Goal: Task Accomplishment & Management: Use online tool/utility

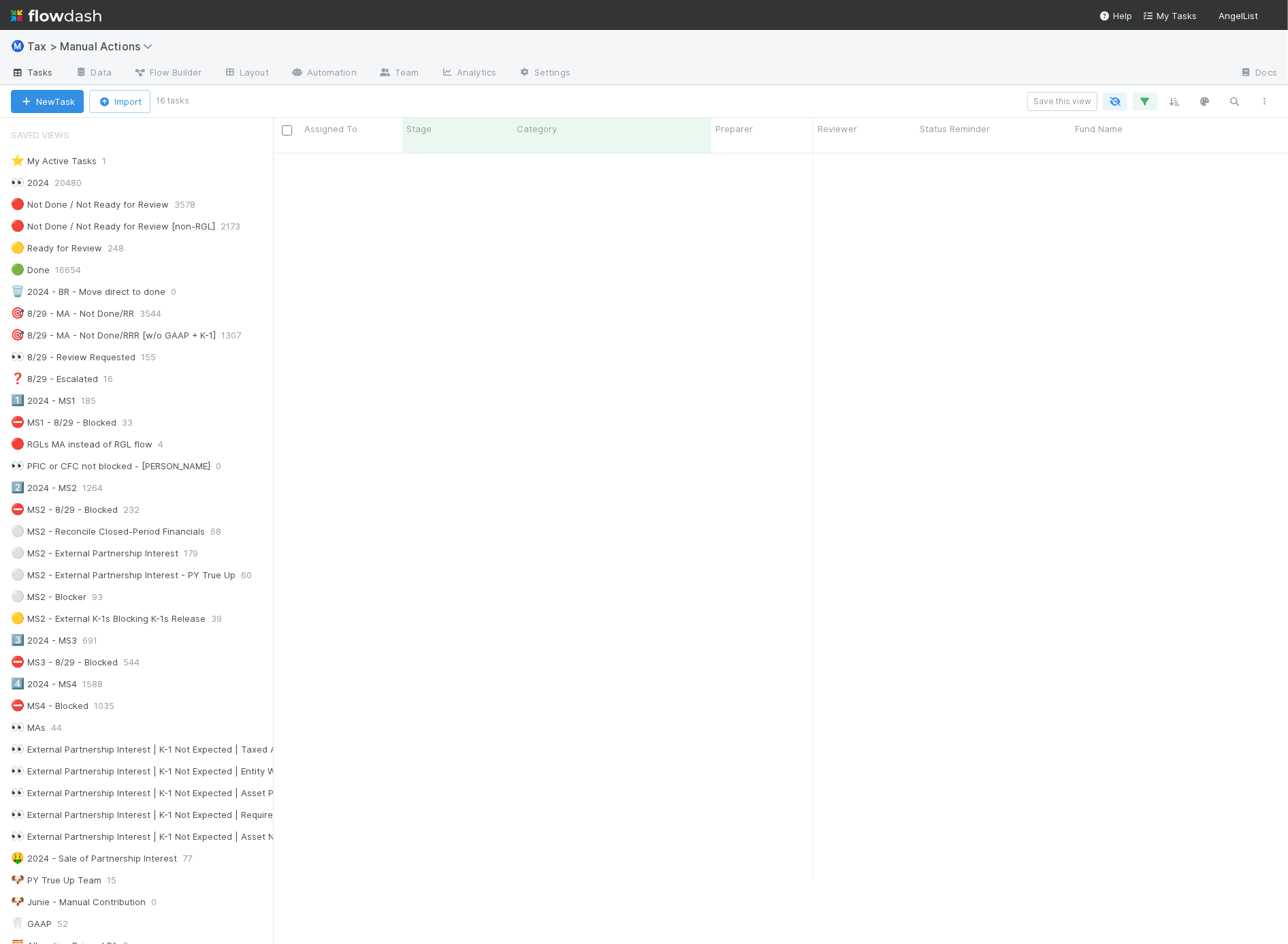
scroll to position [1, 12]
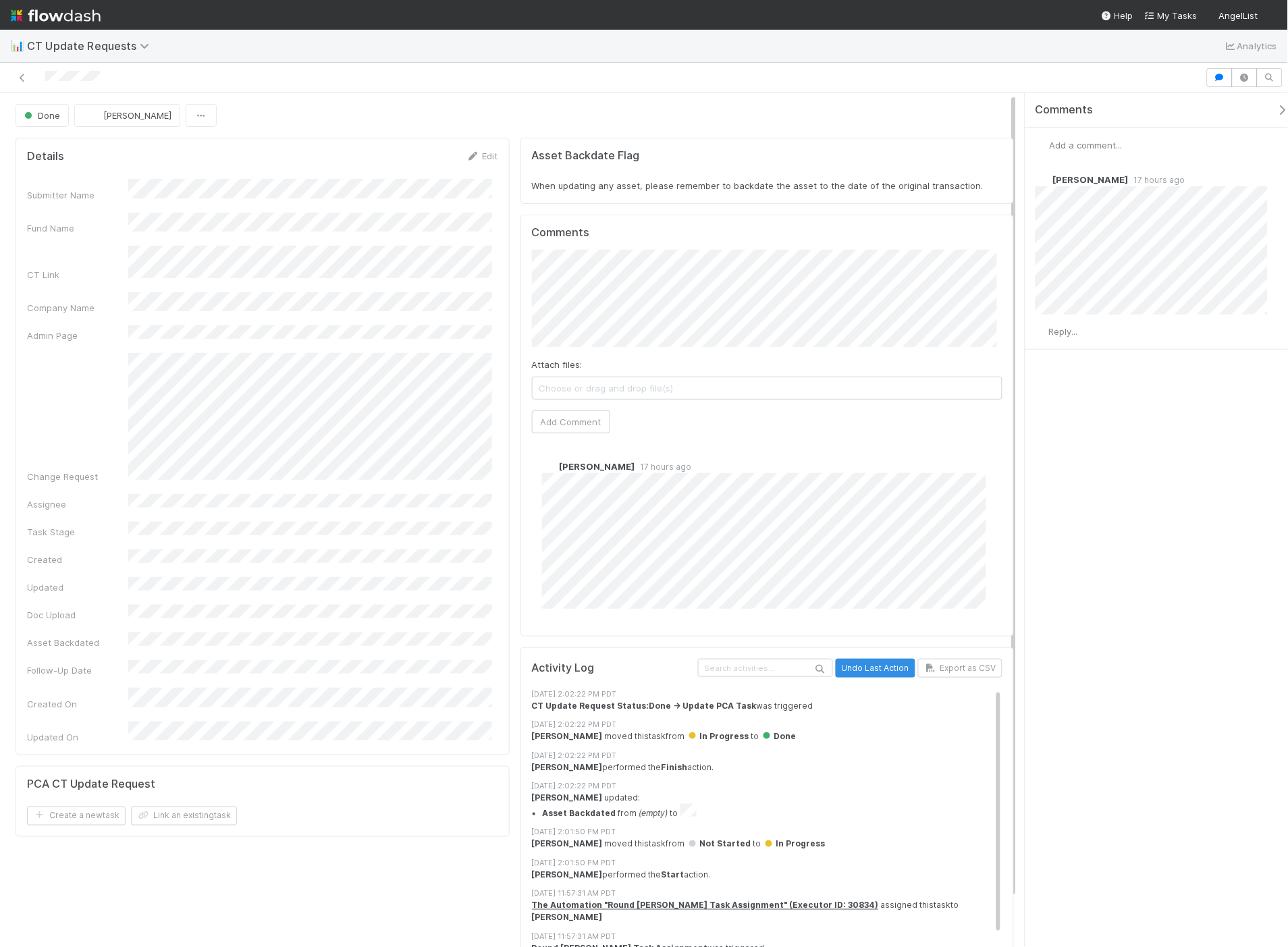
click at [1111, 463] on div "Comments Add a comment... Nate Richards 17 hours ago Reply..." at bounding box center [1157, 520] width 263 height 854
click at [1070, 332] on span "Reply..." at bounding box center [1063, 331] width 29 height 11
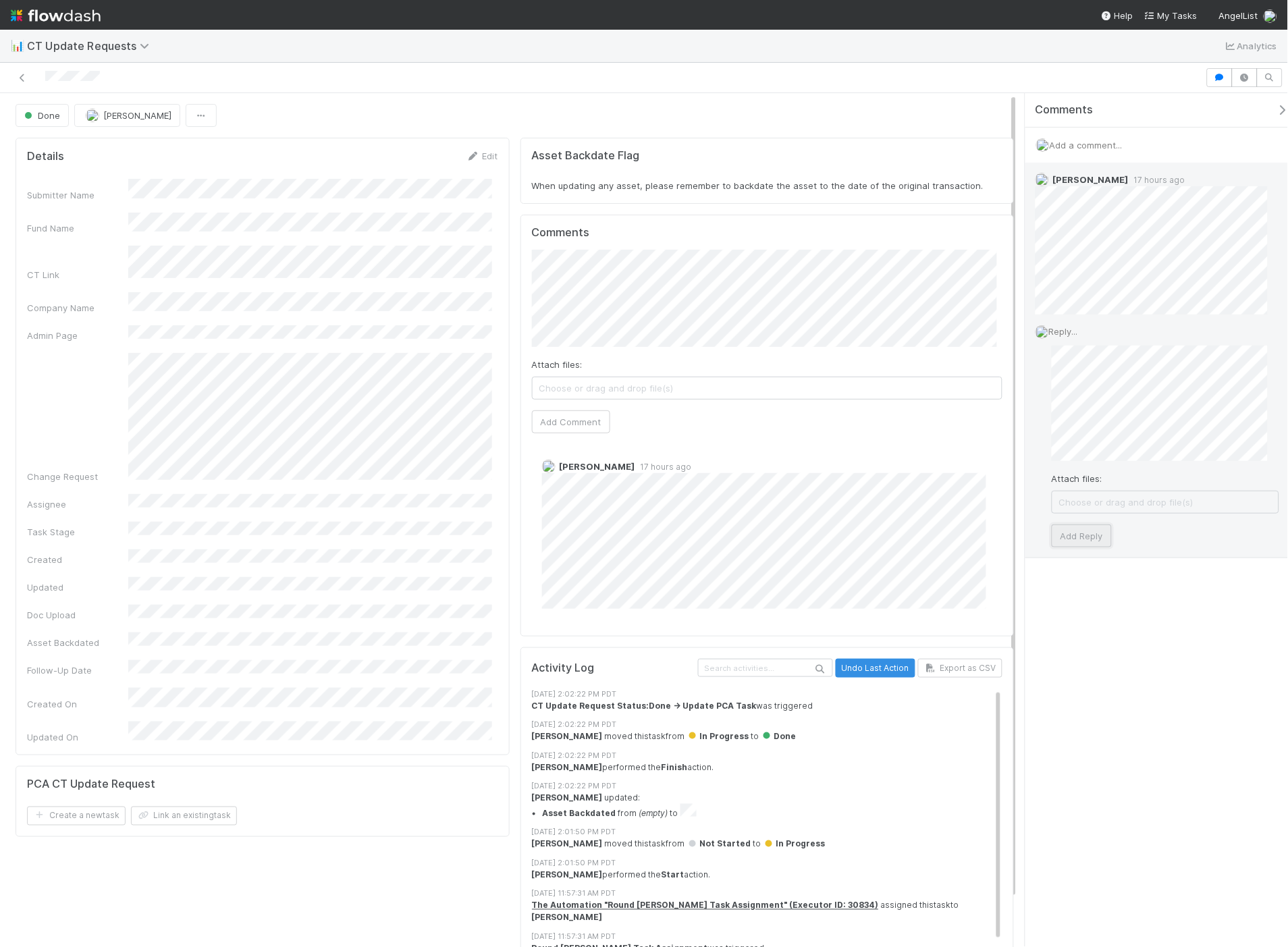
click at [1082, 530] on button "Add Reply" at bounding box center [1081, 536] width 60 height 23
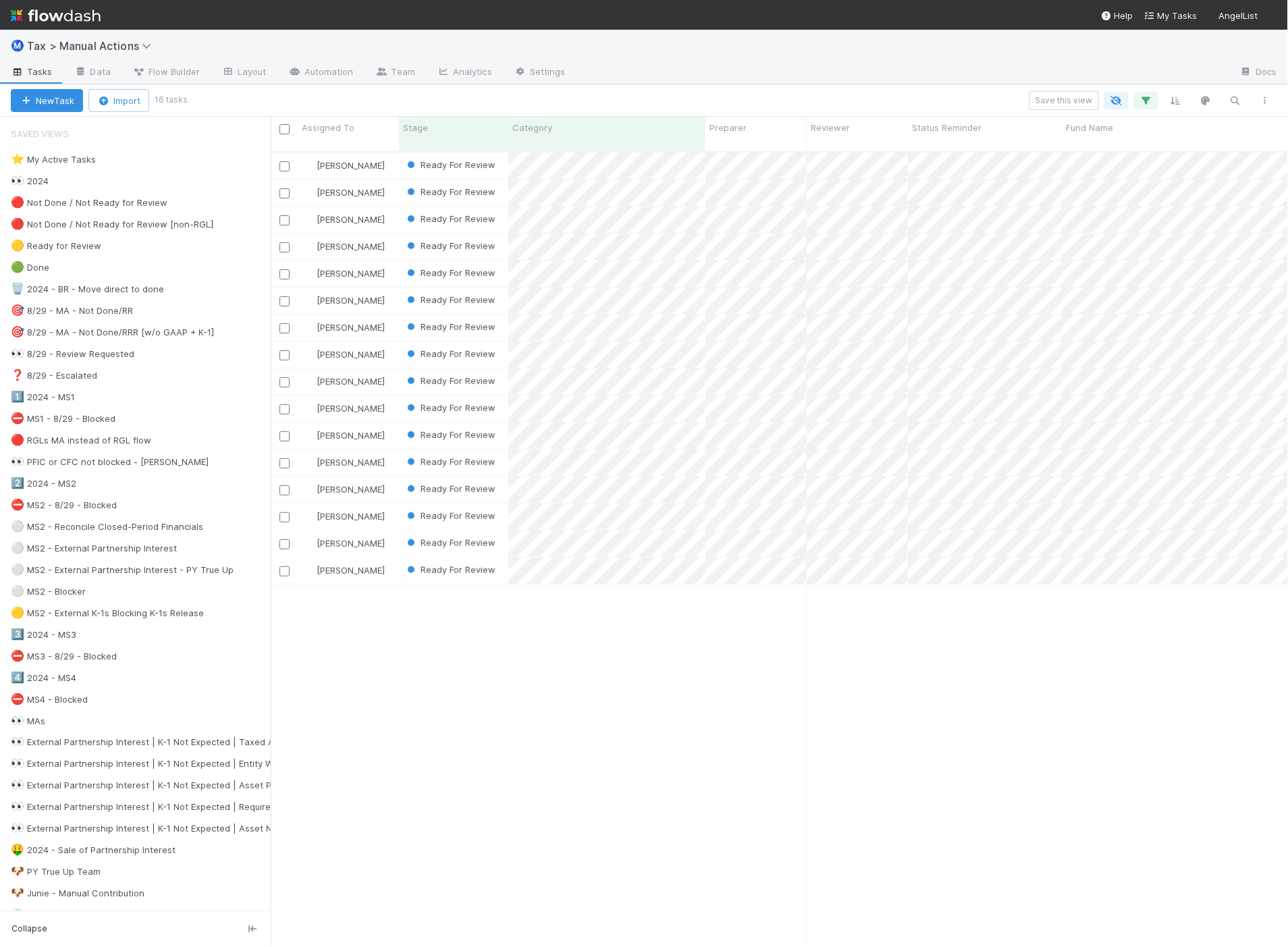
scroll to position [796, 1007]
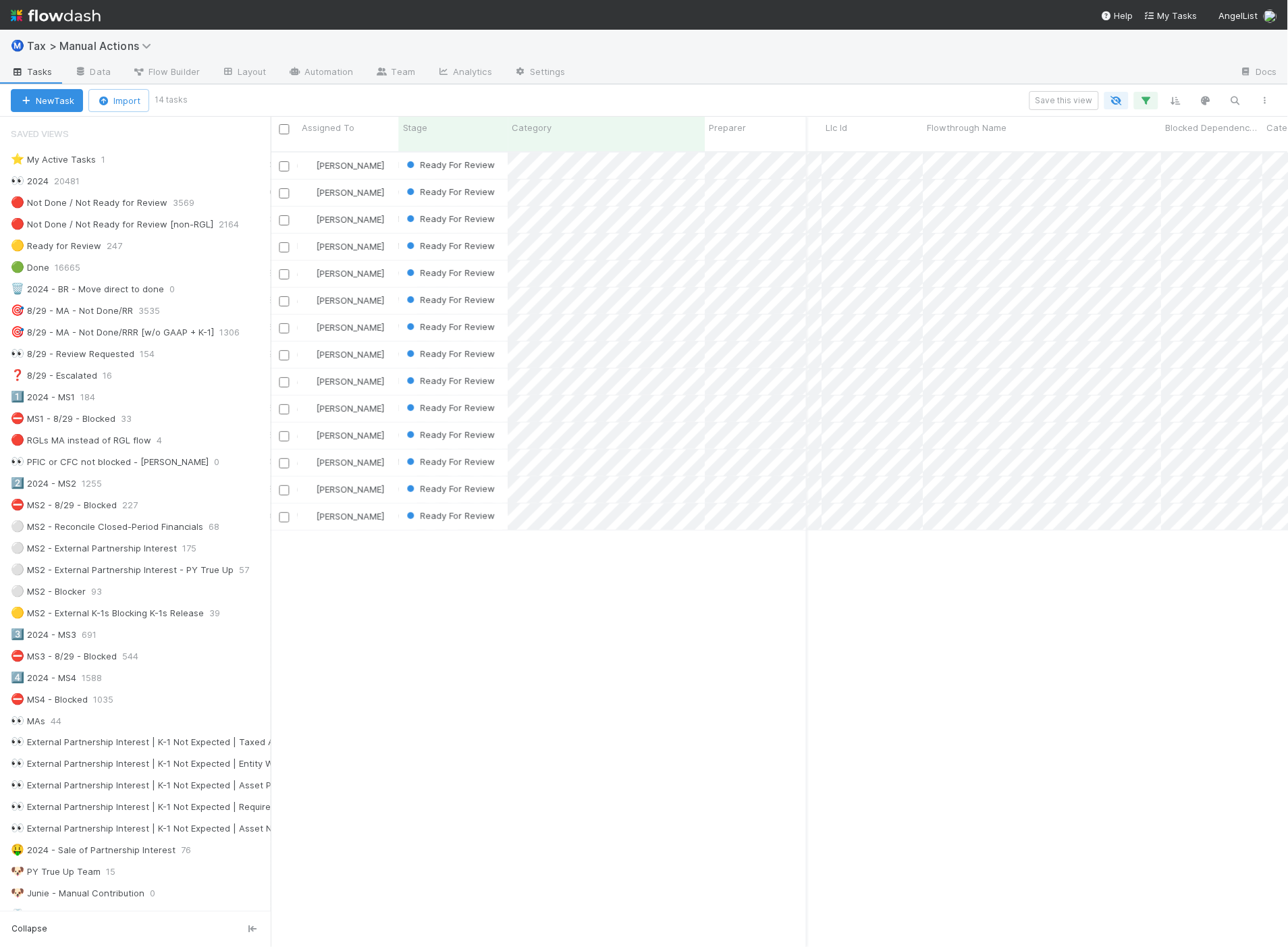
click at [699, 616] on div "Sam Dragul Ready For Review 1/10/25, 12:34:28 AM 8/13/25, 8:03:52 AM 0 0 1 Sam …" at bounding box center [780, 555] width 1018 height 806
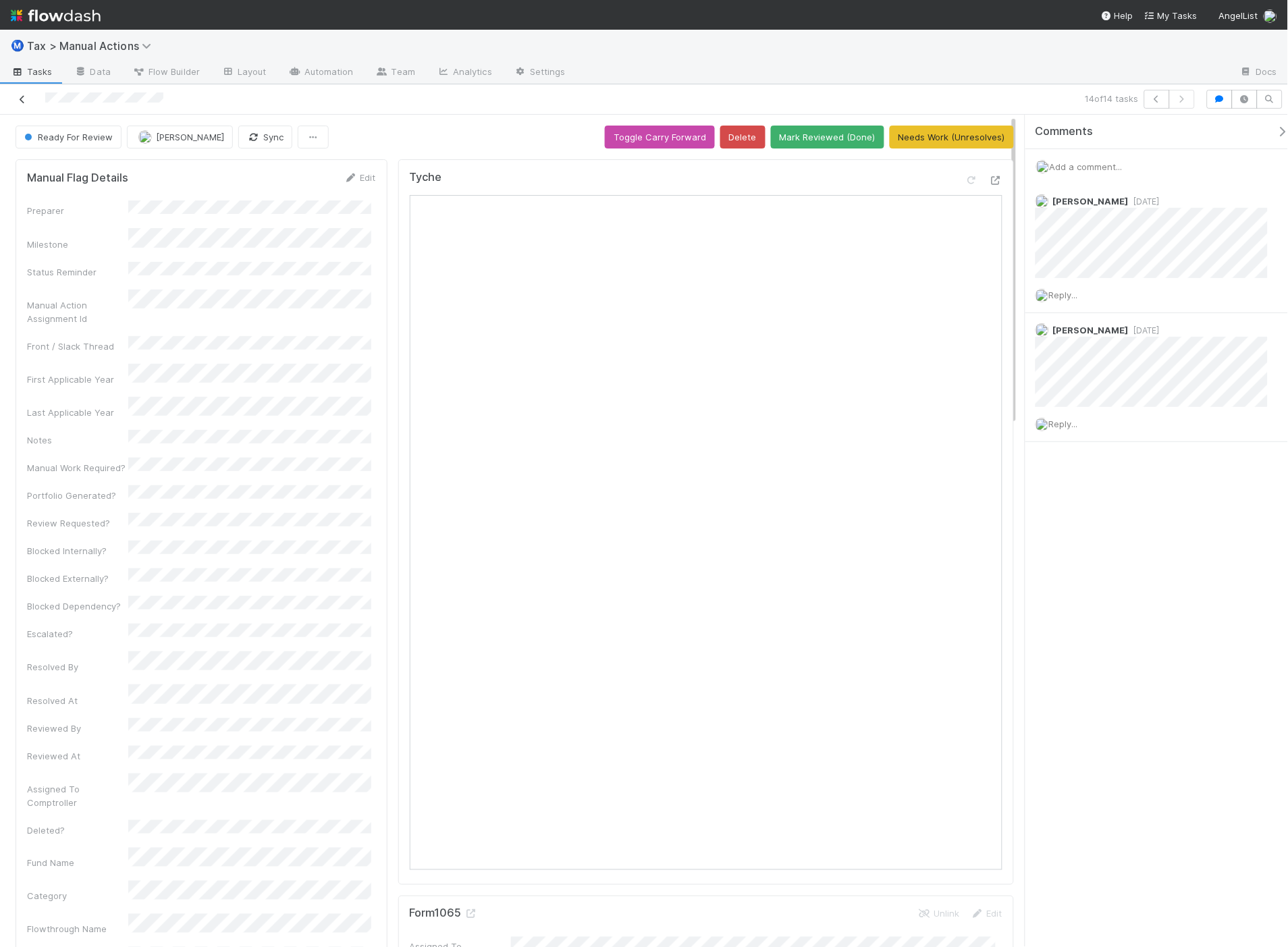
click at [18, 100] on icon at bounding box center [22, 100] width 13 height 9
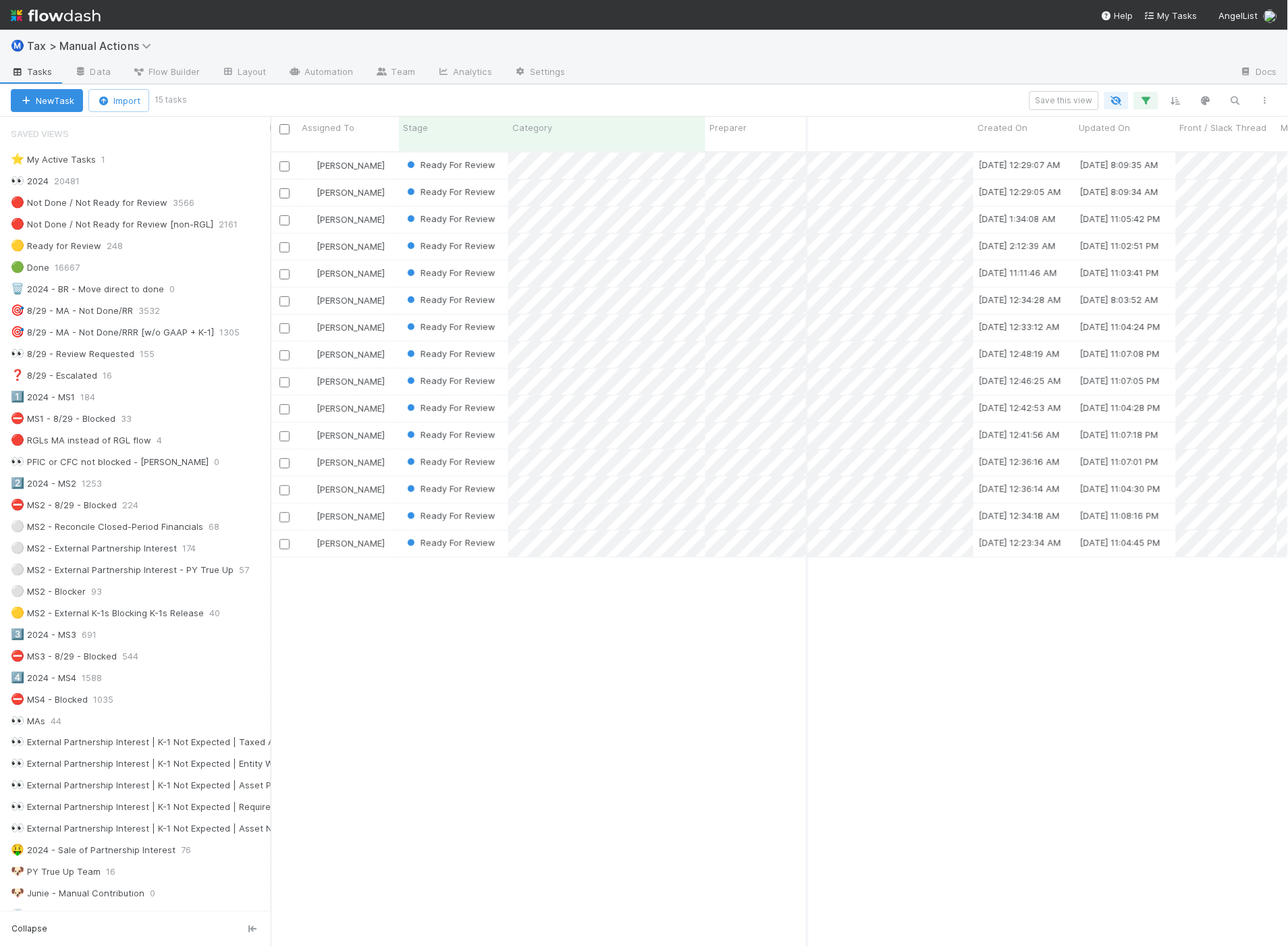
scroll to position [0, 3144]
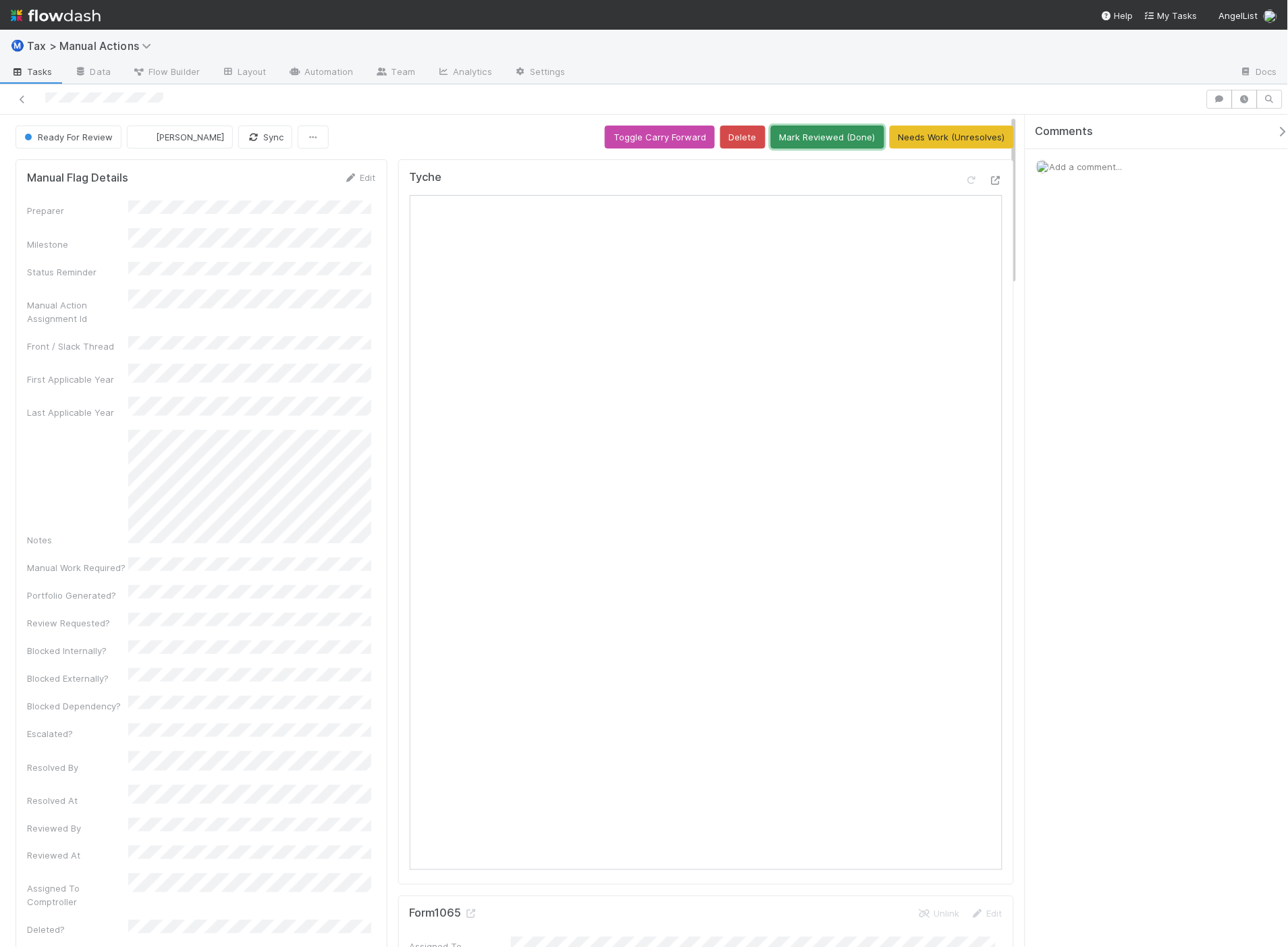
click at [831, 137] on button "Mark Reviewed (Done)" at bounding box center [828, 137] width 114 height 23
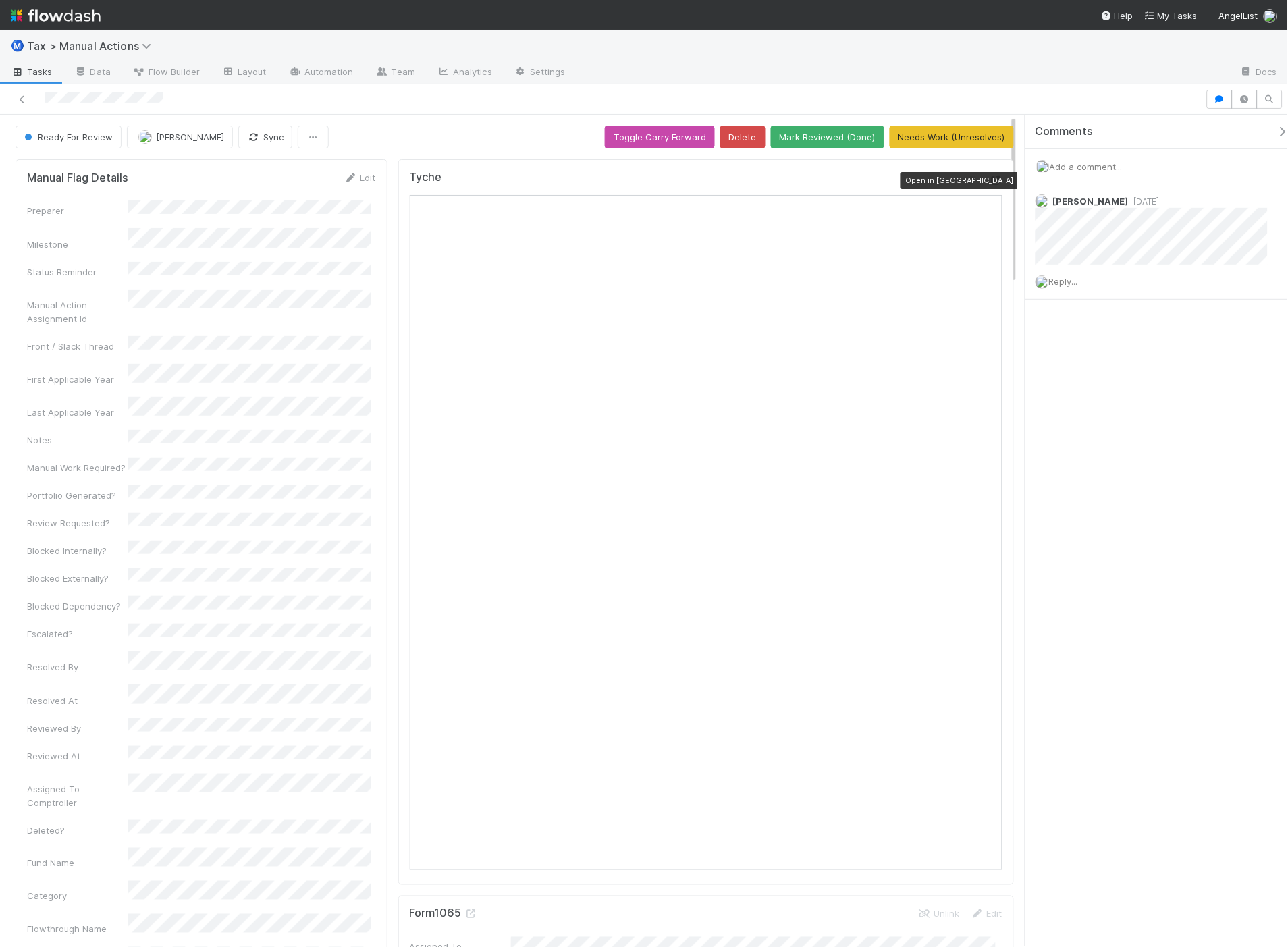
click at [989, 181] on icon at bounding box center [996, 181] width 13 height 9
click at [811, 130] on button "Mark Reviewed (Done)" at bounding box center [828, 137] width 114 height 23
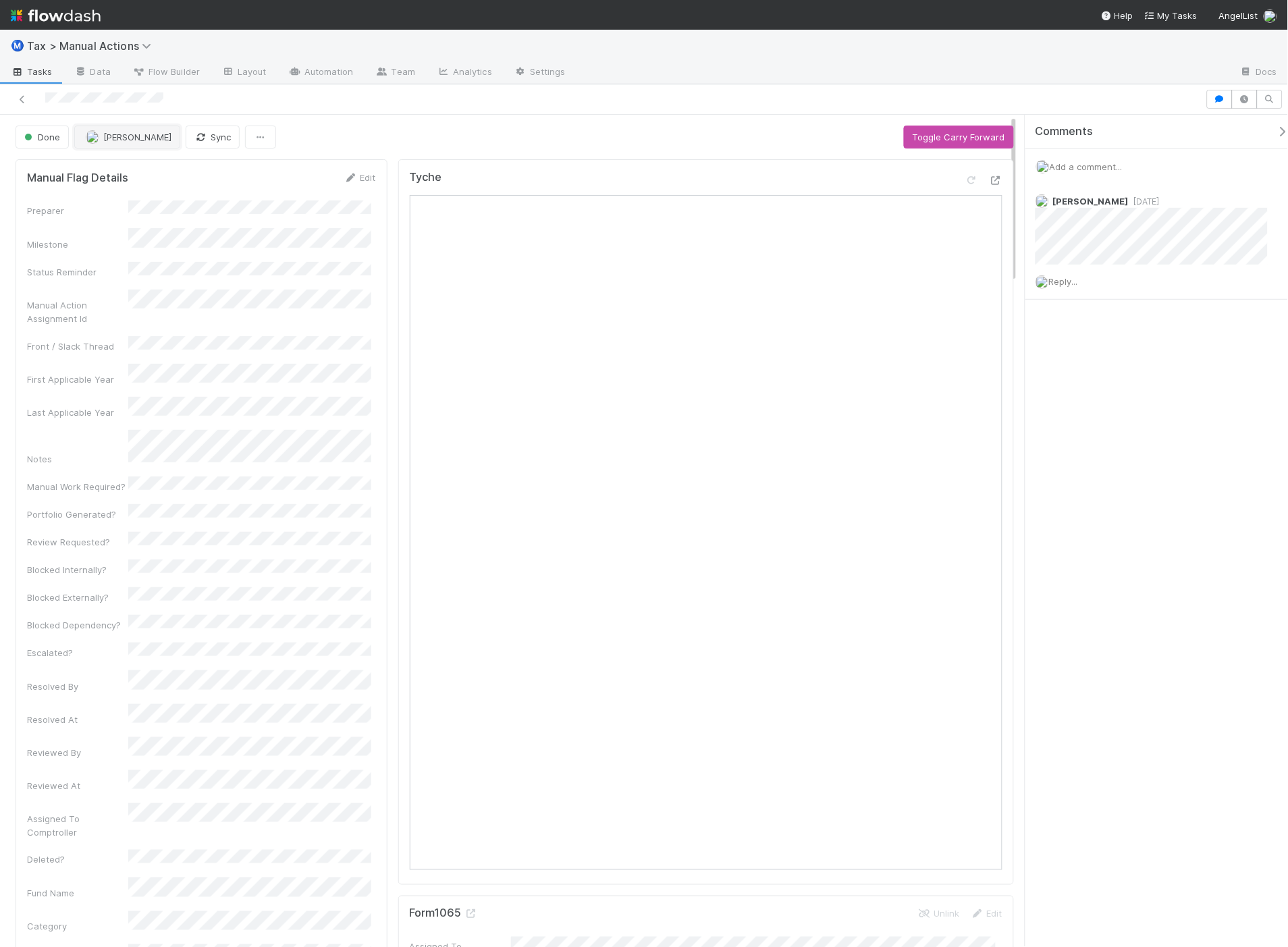
click at [143, 137] on span "Sam Dragul" at bounding box center [137, 137] width 68 height 11
click at [137, 167] on span "Aana Farooqi you" at bounding box center [139, 171] width 89 height 11
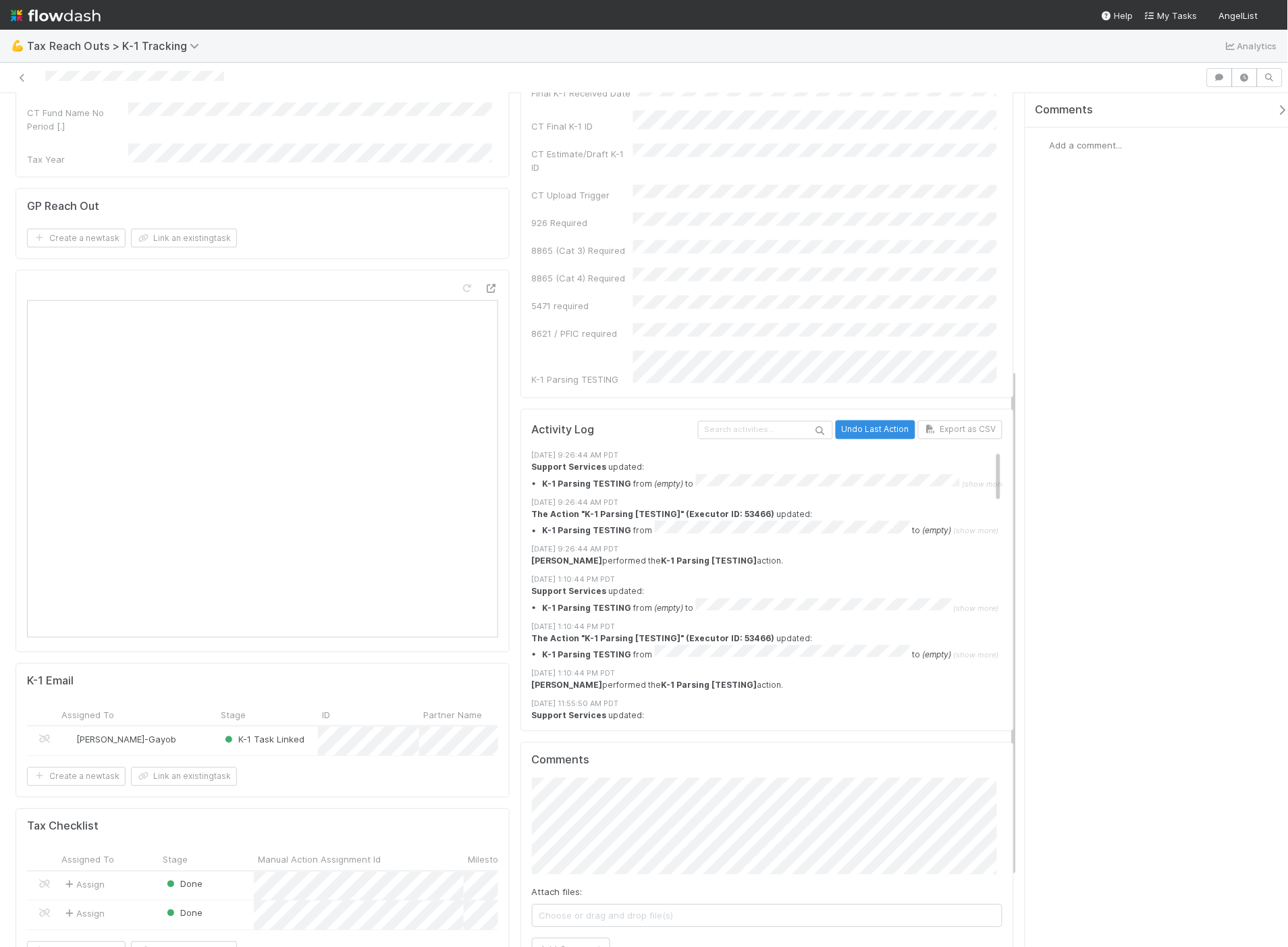
scroll to position [581, 0]
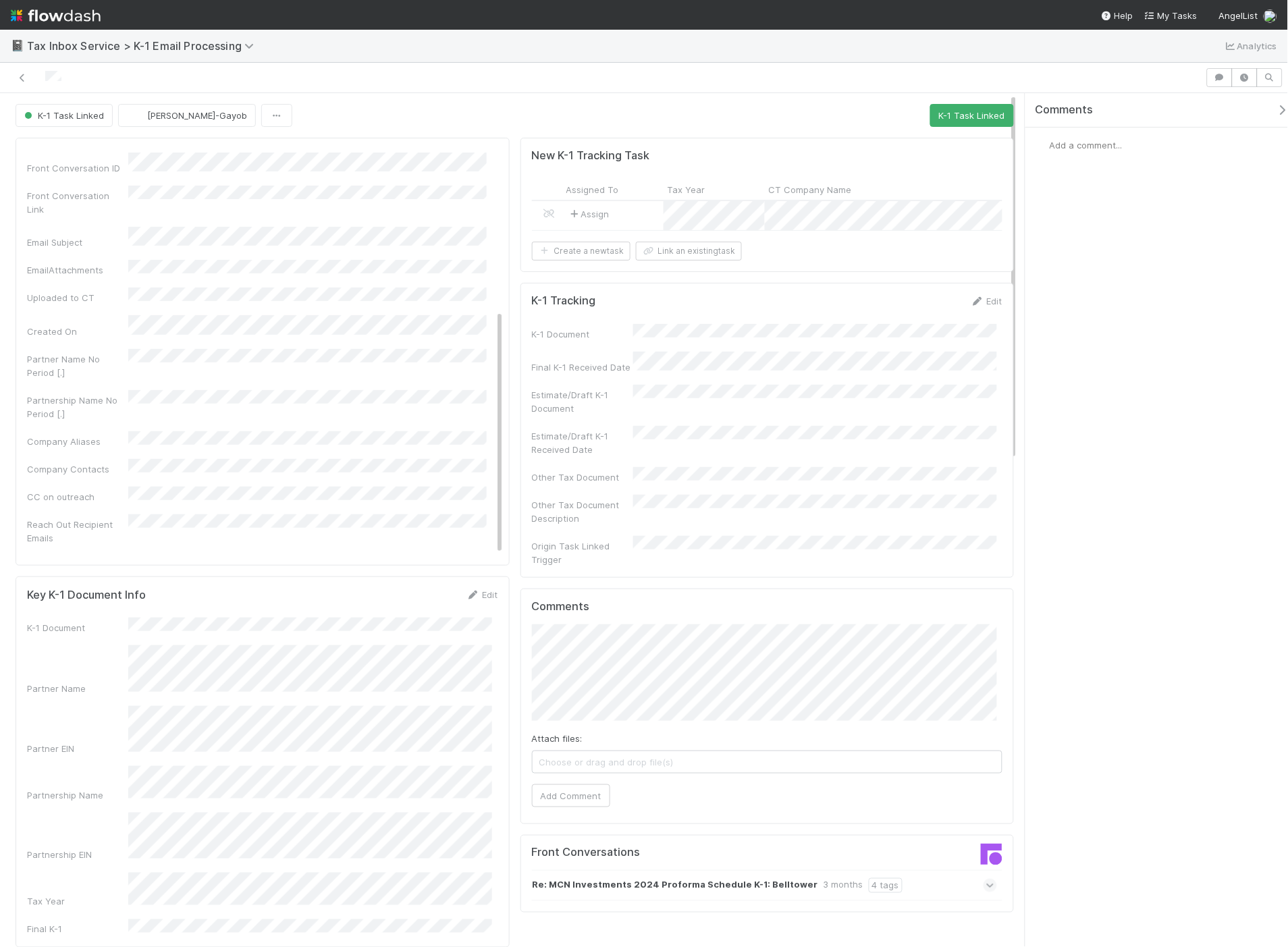
scroll to position [265, 0]
click at [761, 852] on strong "Re: MCN Investments 2024 Proforma Schedule K-1: Belltower" at bounding box center [675, 886] width 286 height 15
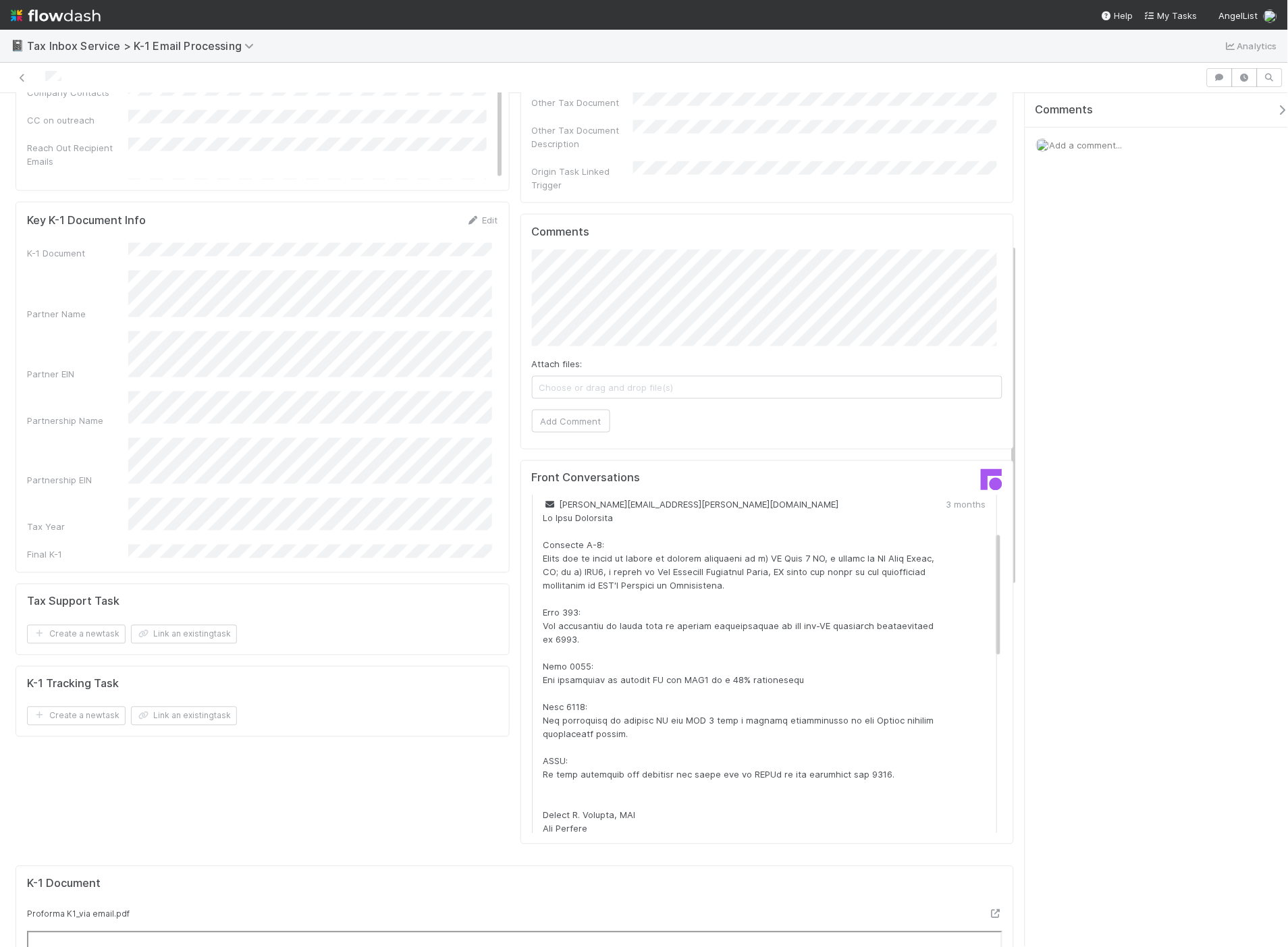
scroll to position [0, 0]
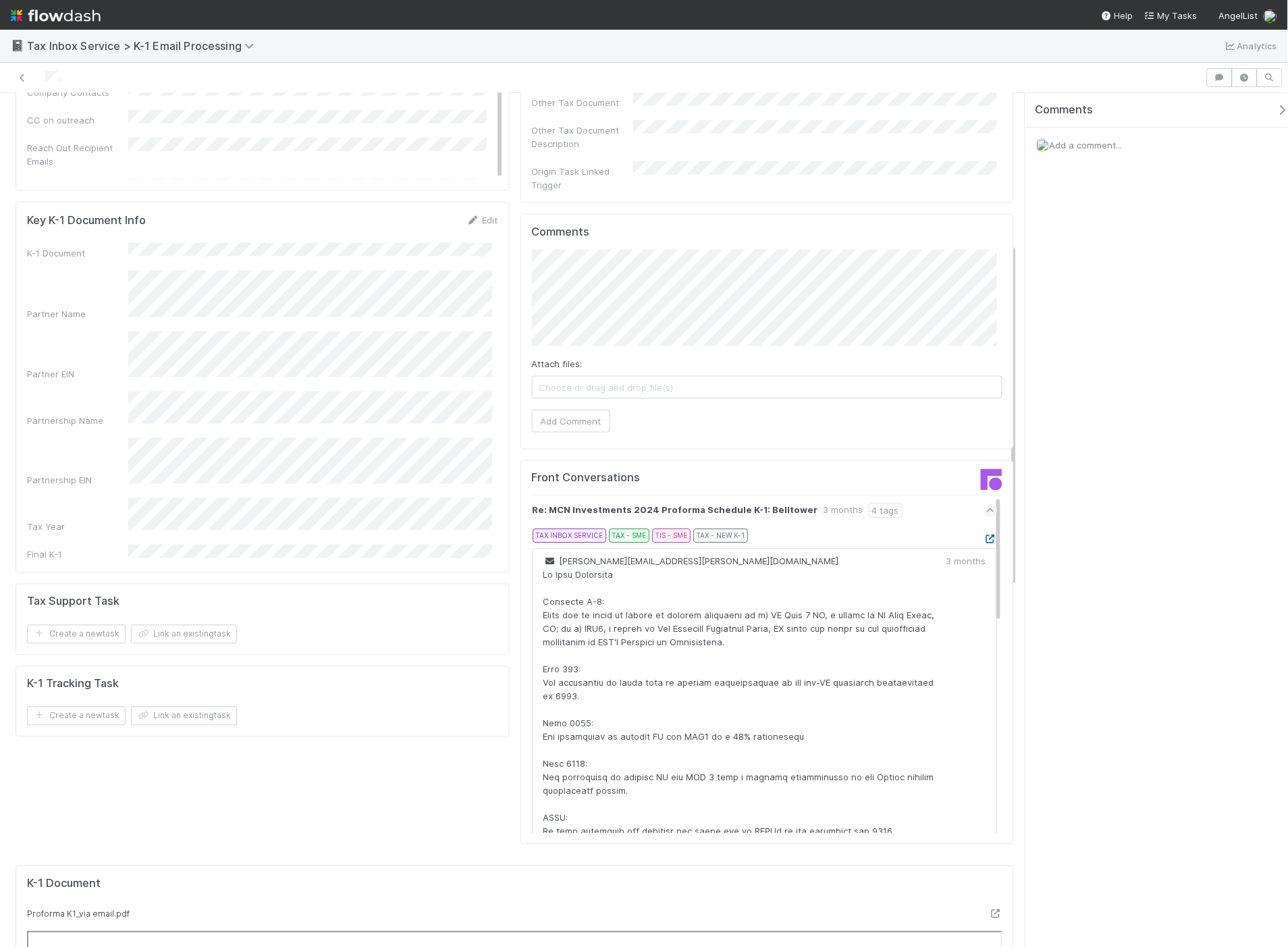
click at [984, 536] on icon at bounding box center [990, 540] width 13 height 9
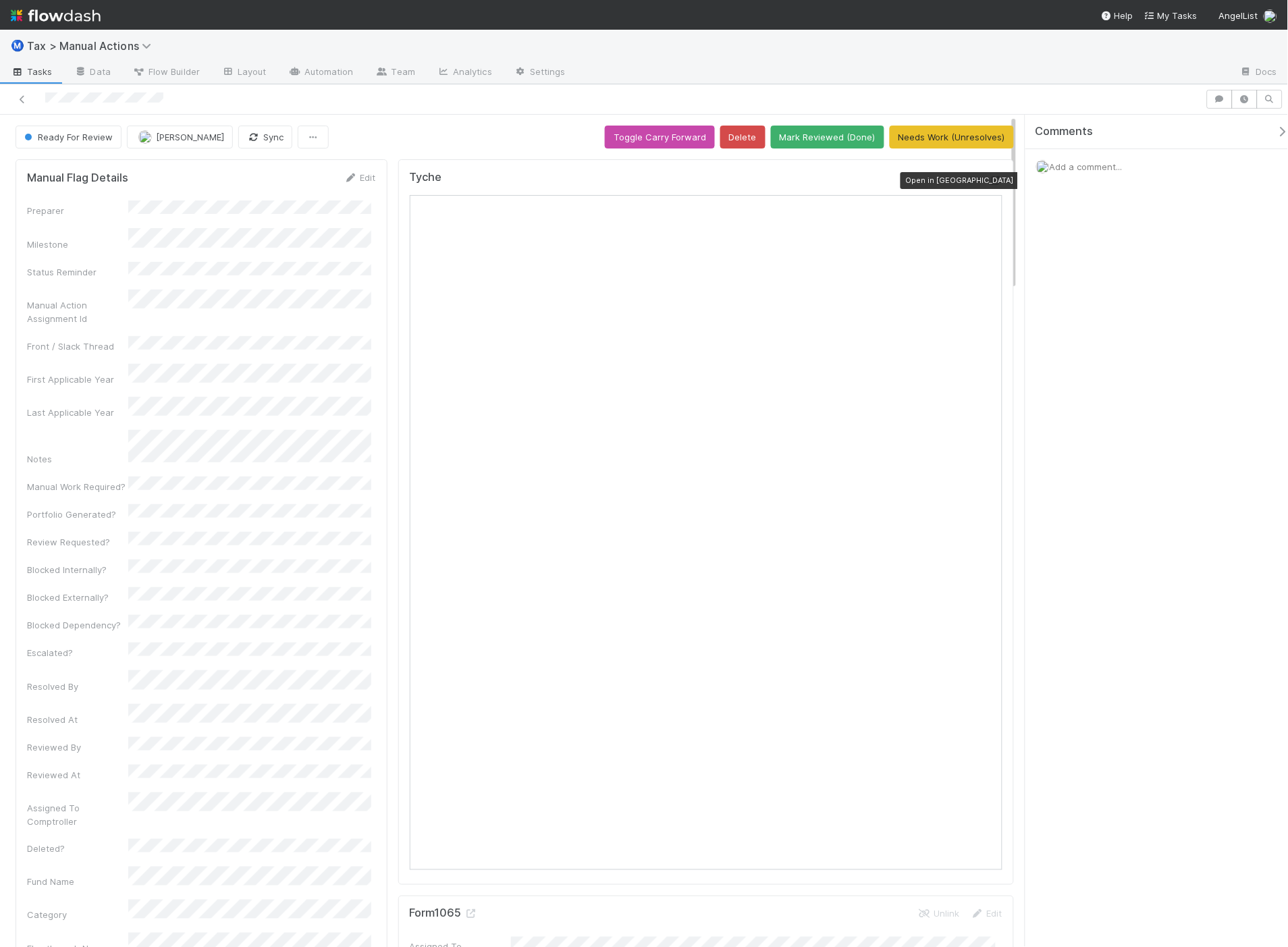
click at [989, 179] on icon at bounding box center [996, 181] width 13 height 9
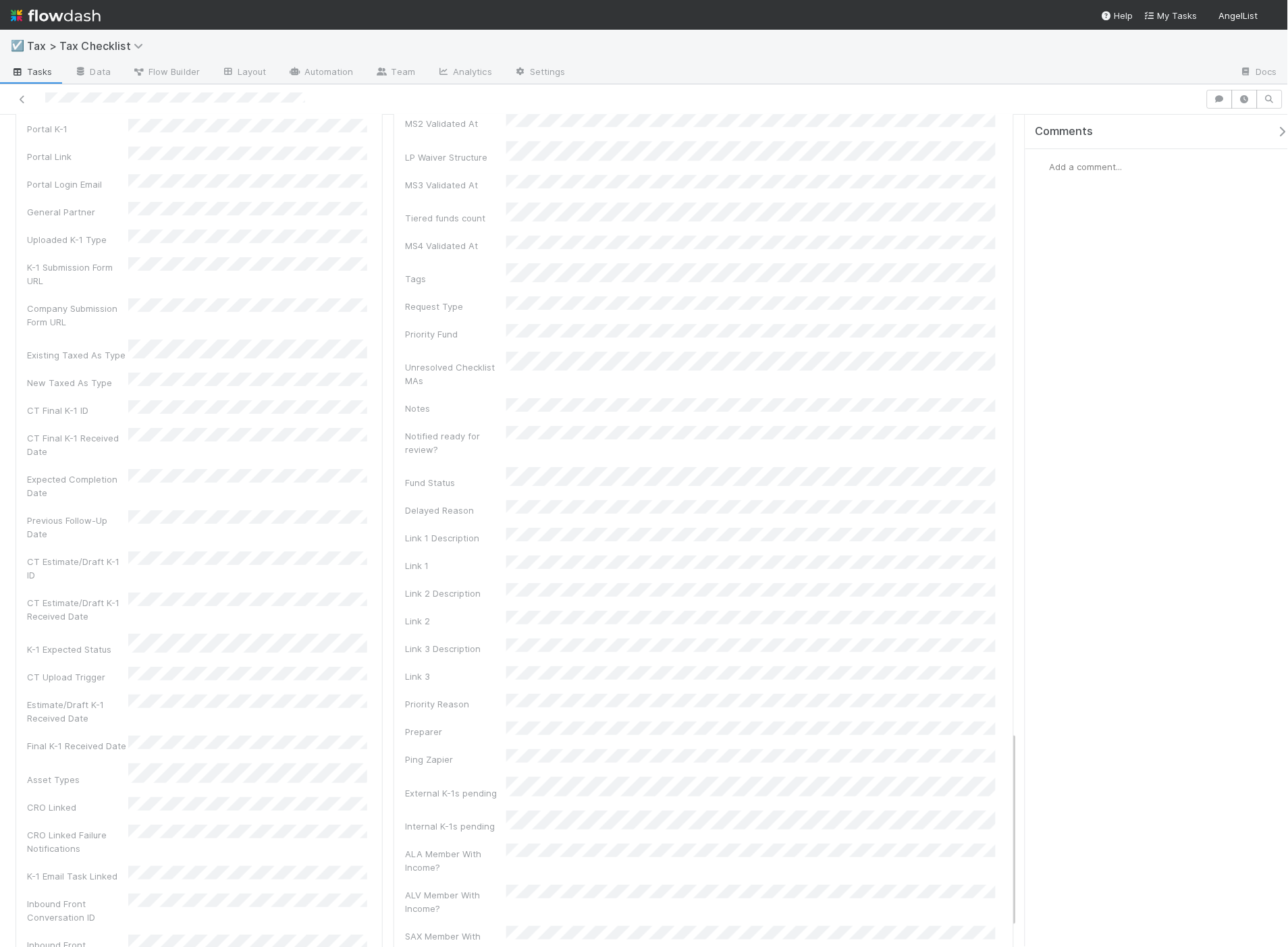
scroll to position [2702, 0]
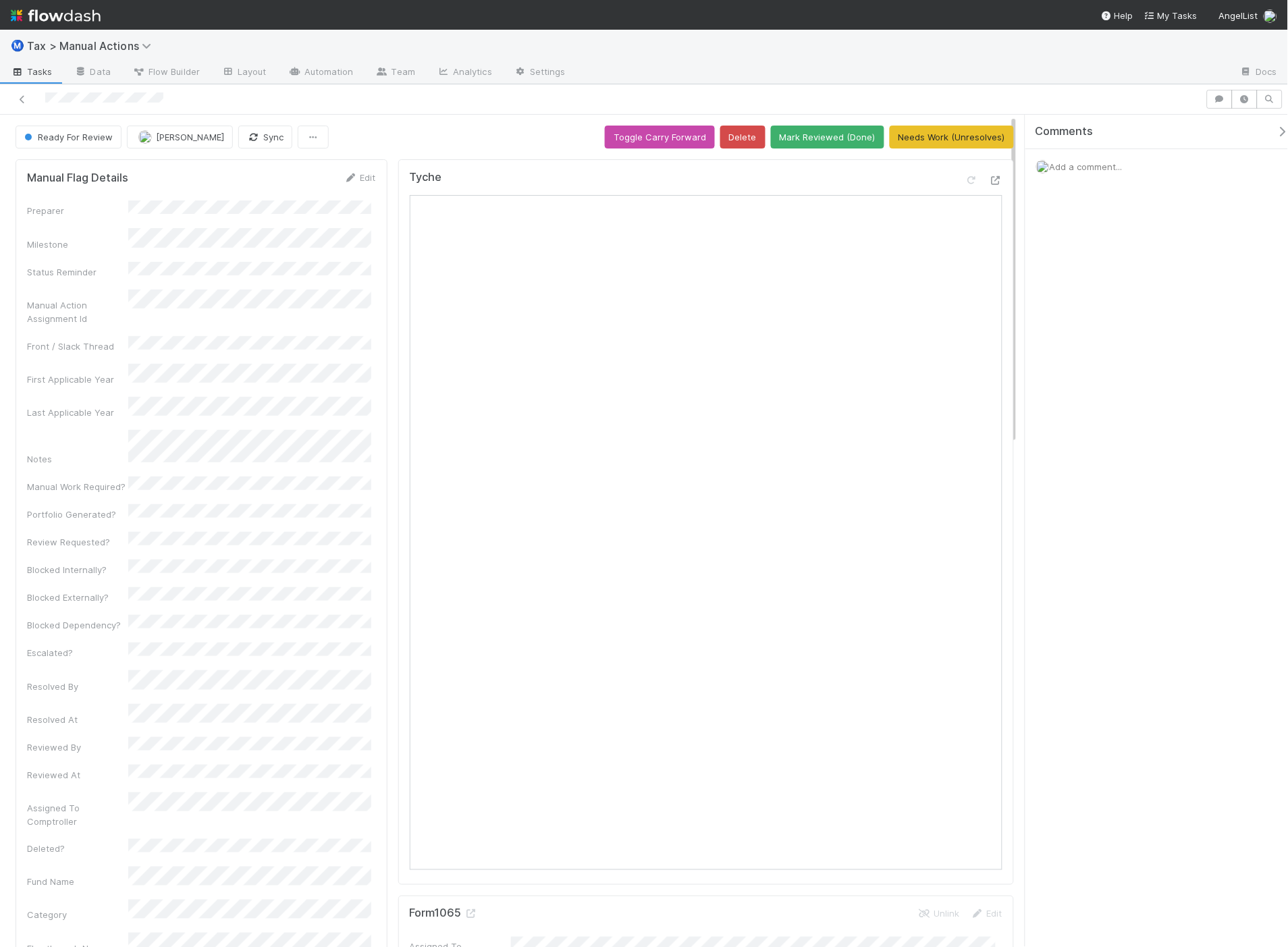
click at [993, 179] on div "Tyche Open in New Tab" at bounding box center [706, 522] width 616 height 726
click at [989, 183] on icon at bounding box center [996, 181] width 13 height 9
click at [852, 139] on button "Mark Reviewed (Done)" at bounding box center [828, 137] width 114 height 23
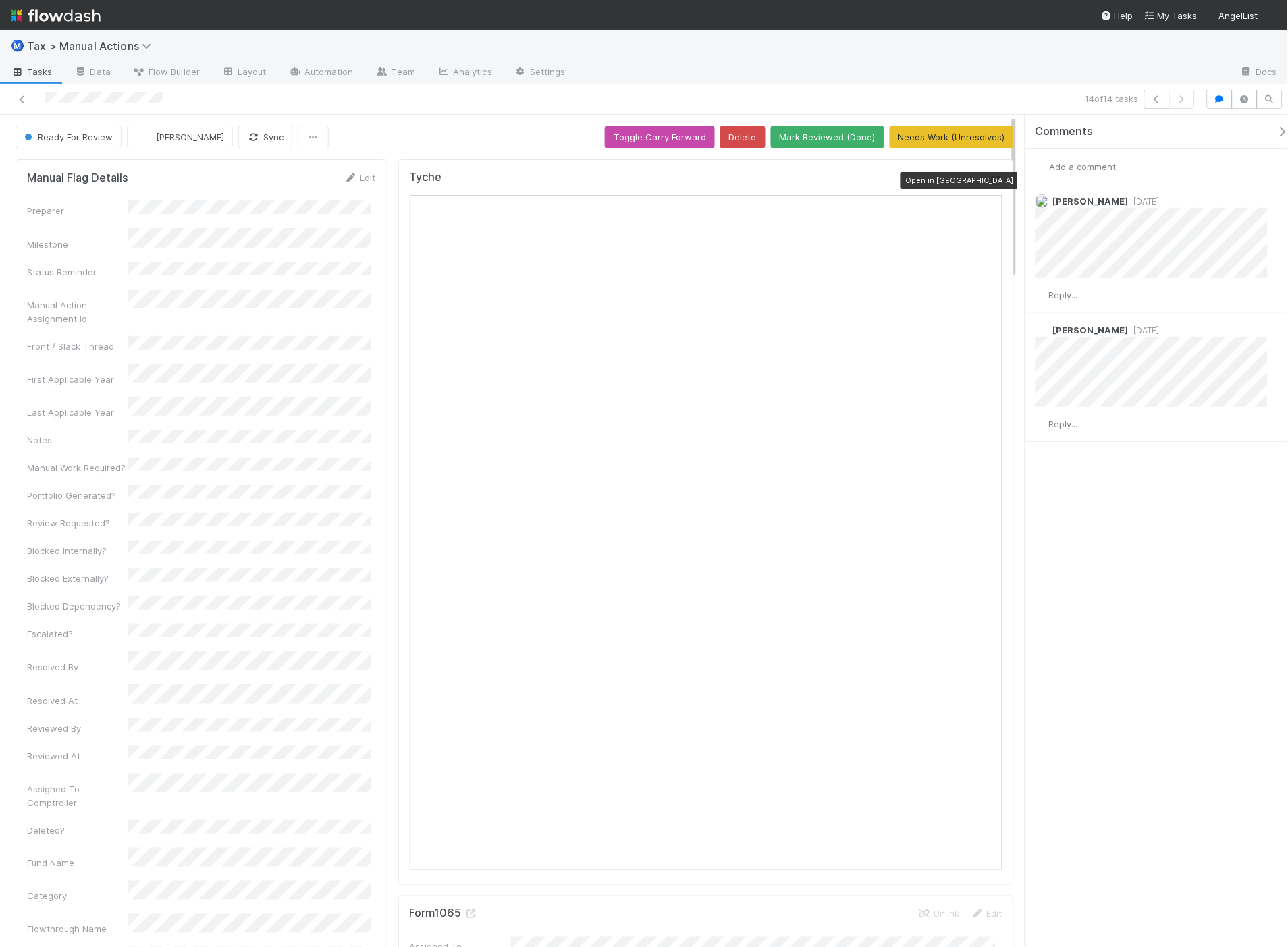
click at [989, 185] on icon at bounding box center [996, 181] width 13 height 9
click at [174, 137] on span "[PERSON_NAME]" at bounding box center [190, 137] width 68 height 11
click at [176, 174] on span "Aana Farooqi you" at bounding box center [191, 171] width 89 height 11
click at [180, 143] on button "[PERSON_NAME]" at bounding box center [180, 137] width 106 height 23
click at [177, 165] on div "Aana Farooqi you" at bounding box center [216, 171] width 191 height 24
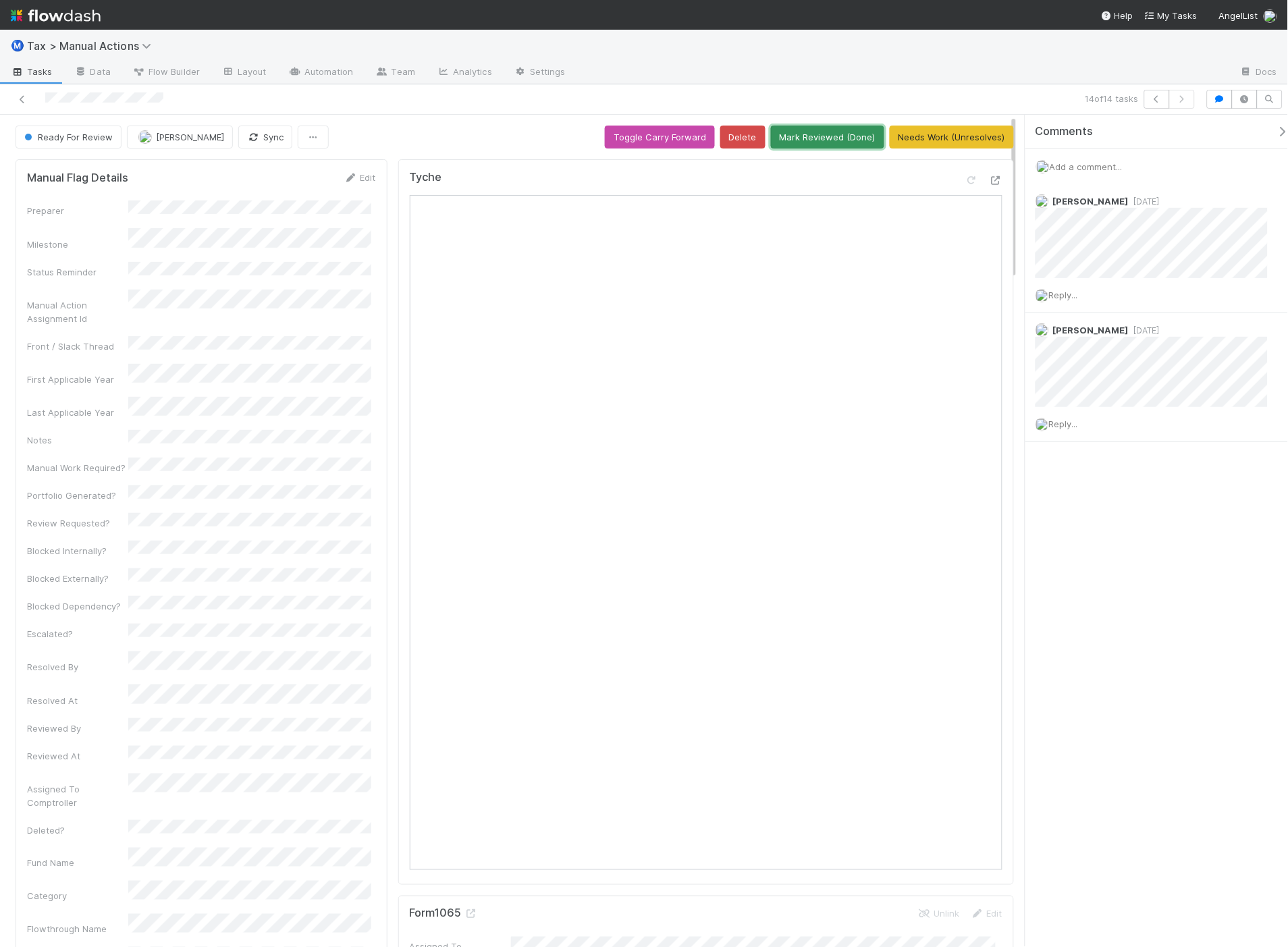
click at [815, 143] on button "Mark Reviewed (Done)" at bounding box center [828, 137] width 114 height 23
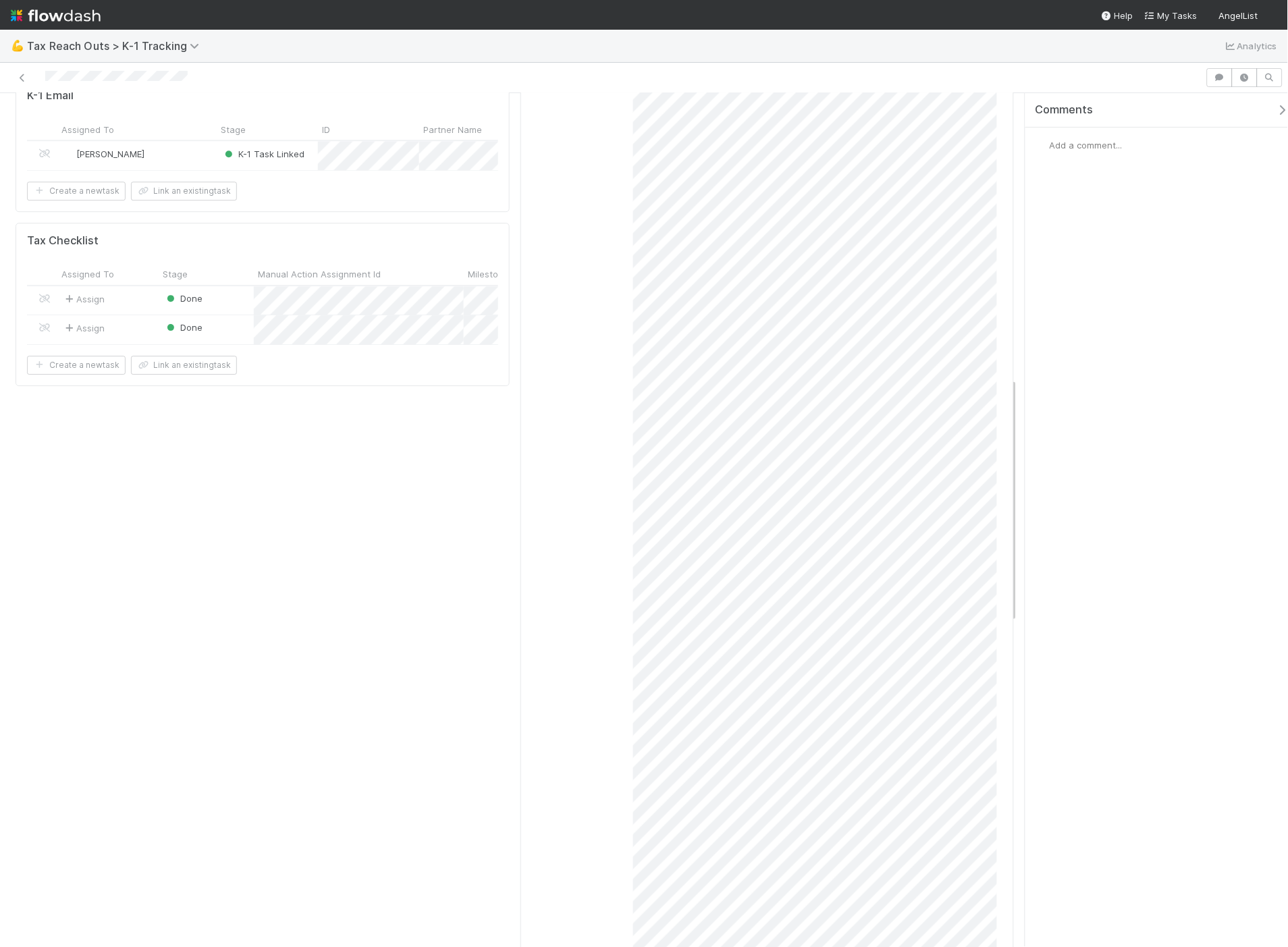
scroll to position [750, 0]
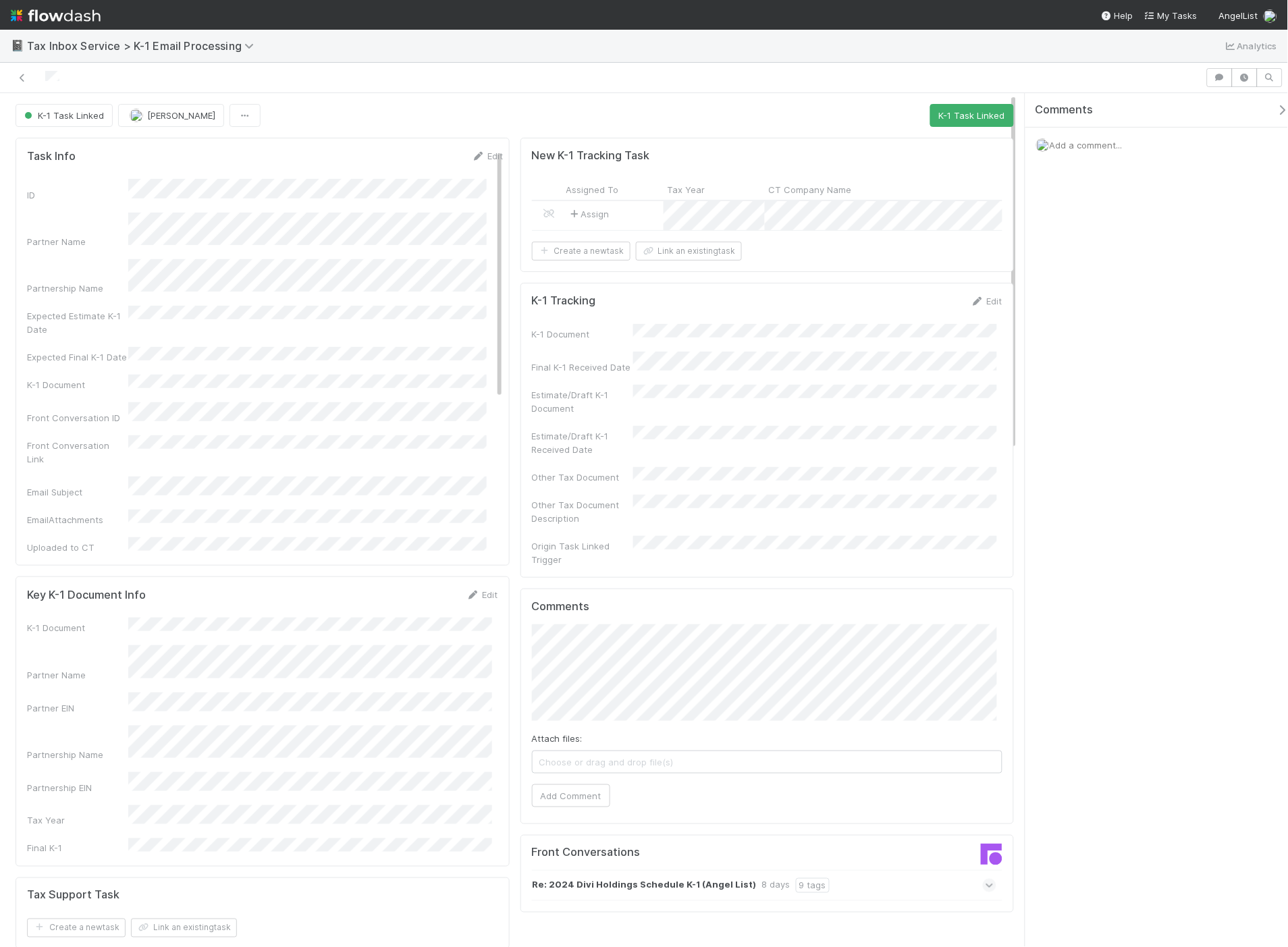
click at [883, 852] on div "Re: 2024 Divi Holdings Schedule K-1 (Angel List) 8 days 9 tags" at bounding box center [764, 886] width 465 height 31
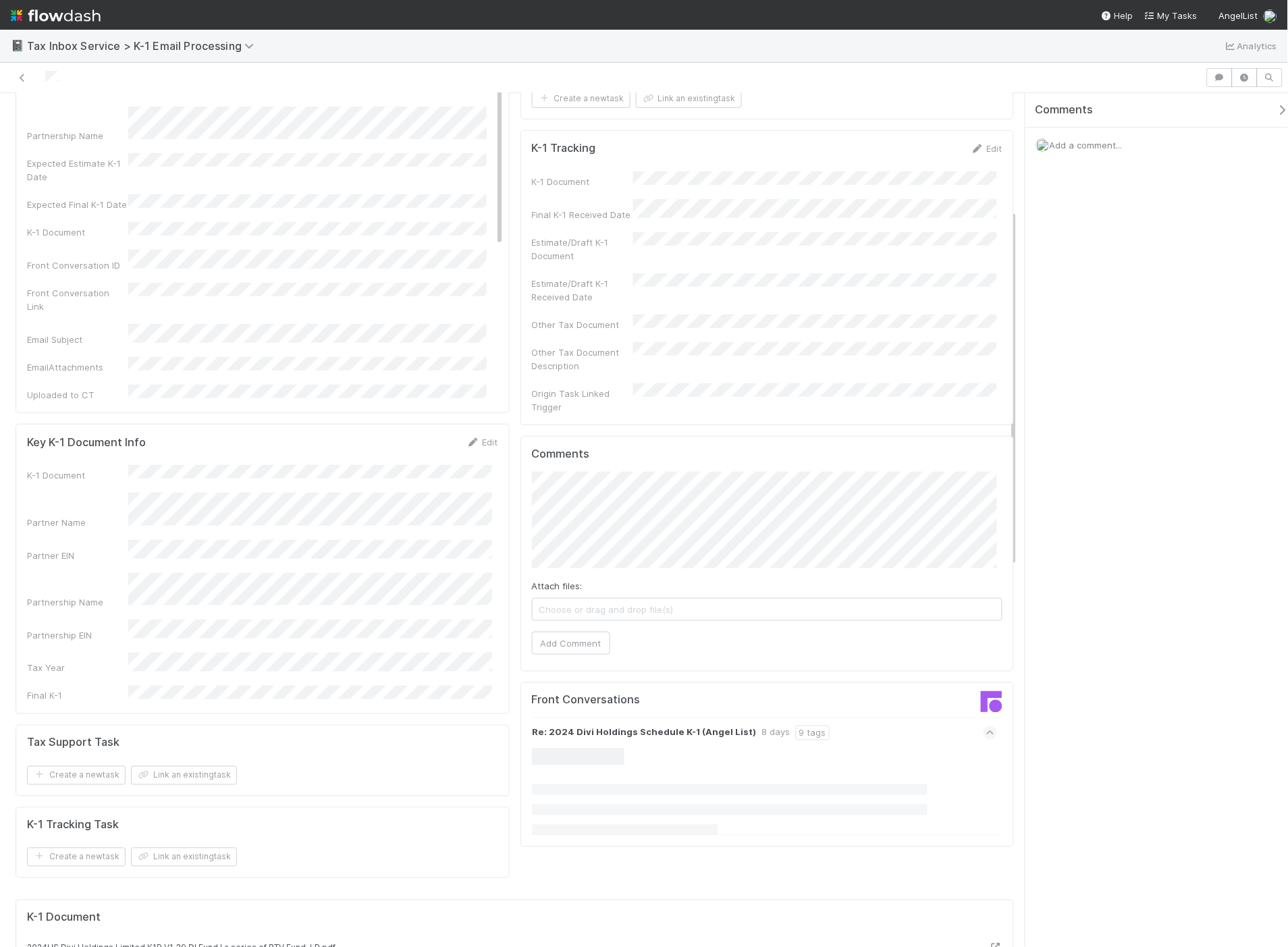
scroll to position [450, 0]
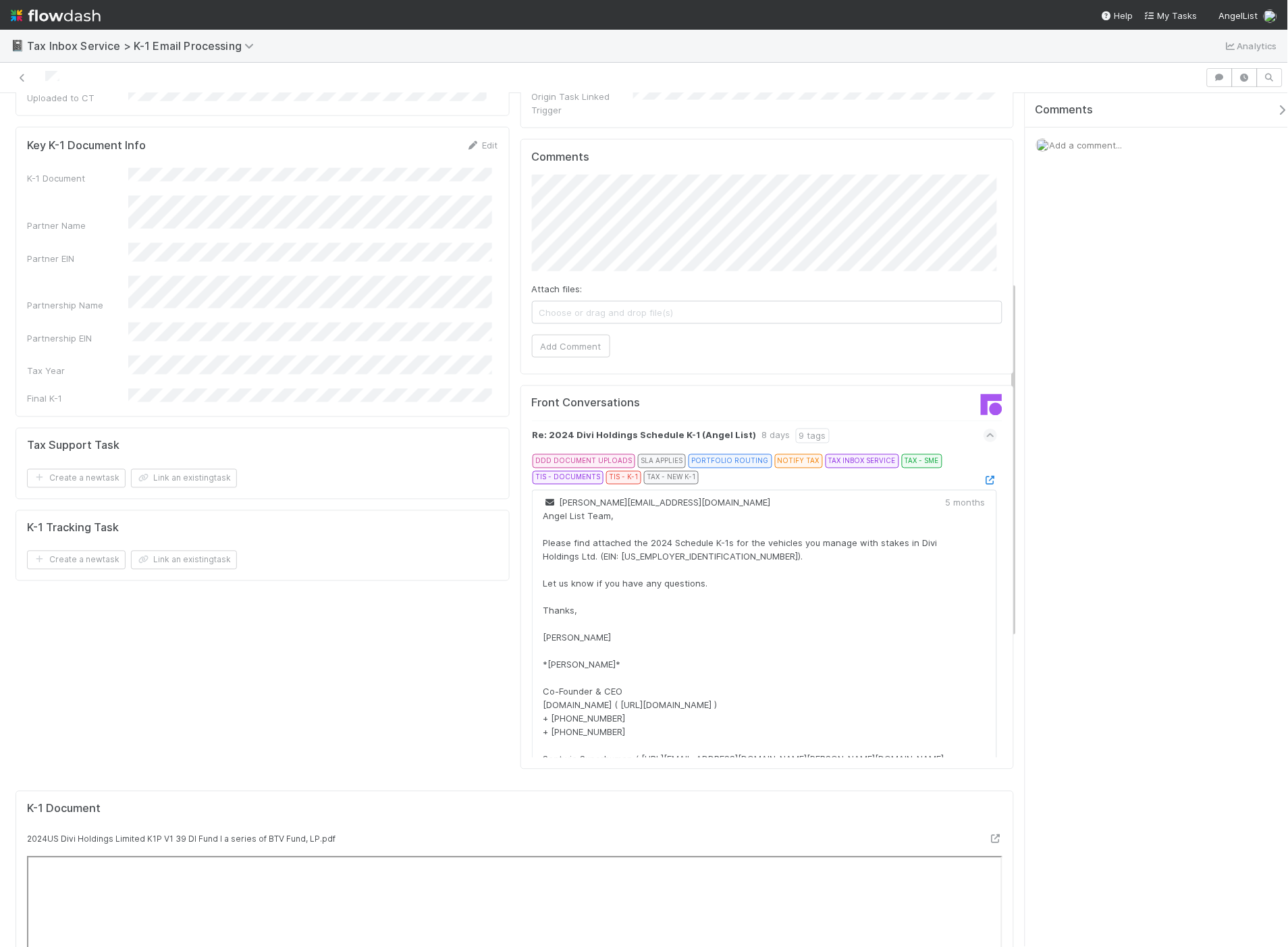
click at [986, 429] on icon at bounding box center [990, 436] width 9 height 13
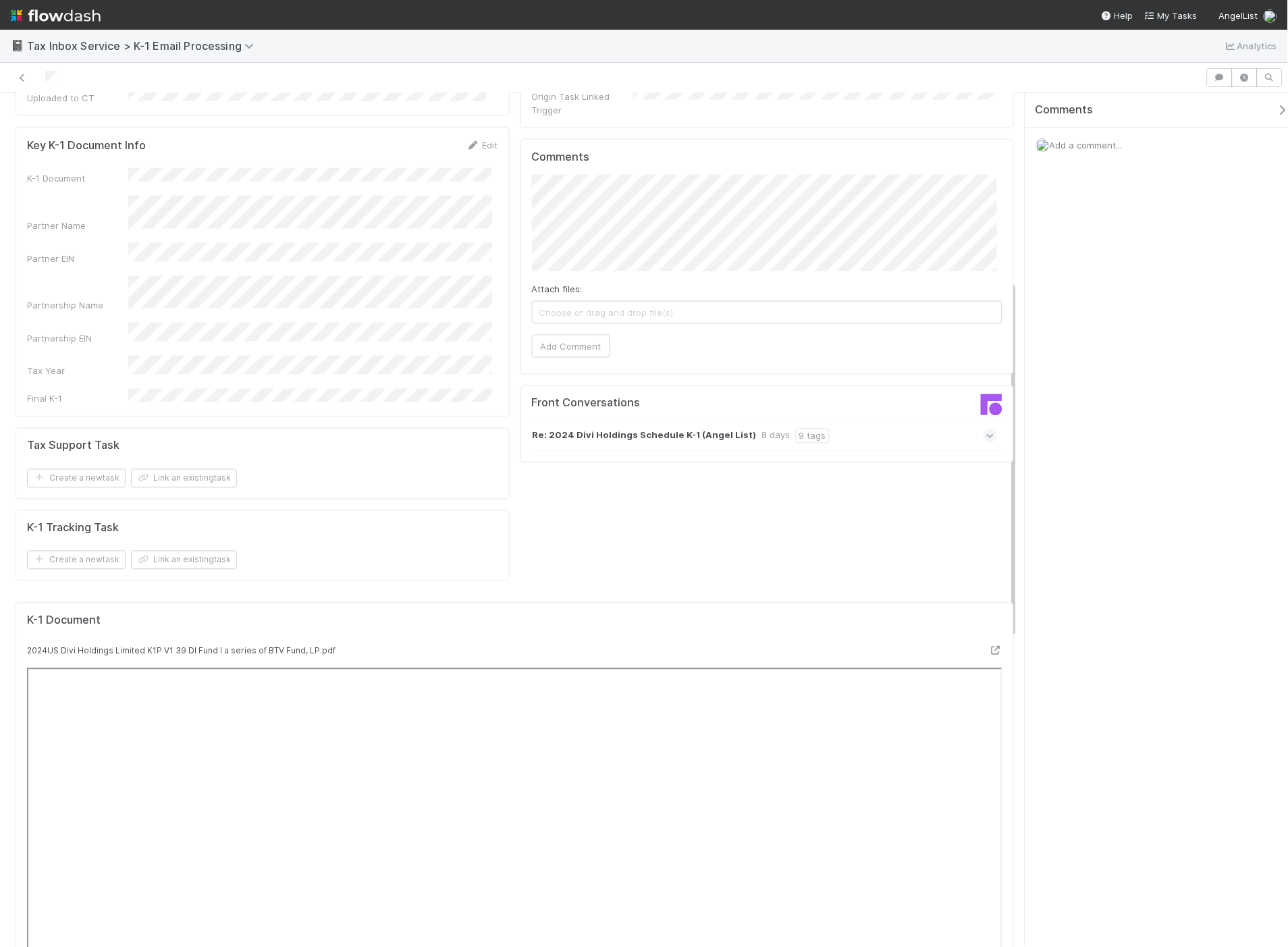
click at [981, 397] on img at bounding box center [991, 405] width 21 height 21
click at [876, 403] on div at bounding box center [889, 408] width 246 height 27
click at [955, 420] on div "Re: 2024 Divi Holdings Schedule K-1 (Angel List) 8 days 9 tags" at bounding box center [764, 436] width 466 height 31
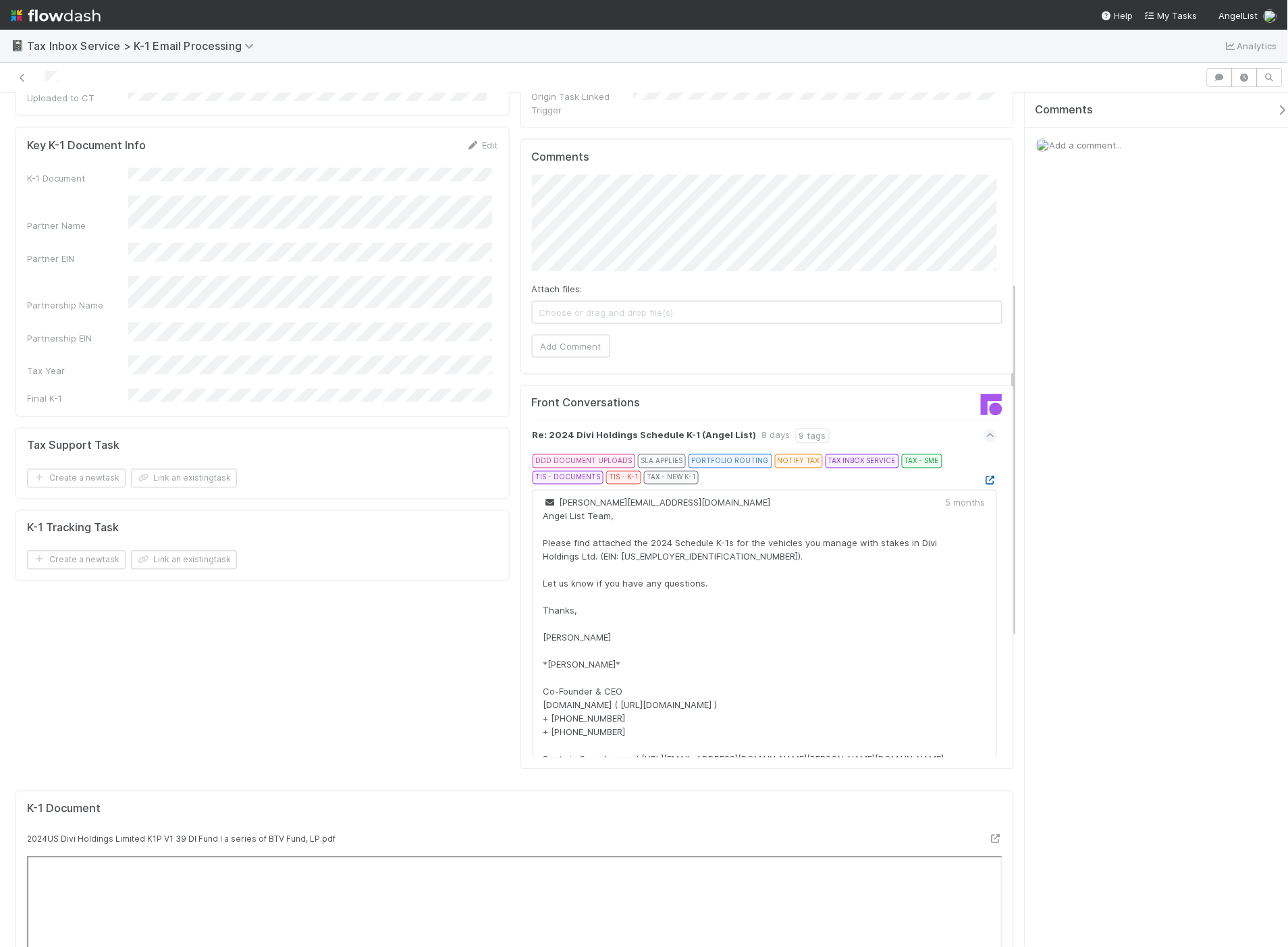
click at [984, 476] on icon at bounding box center [990, 481] width 13 height 9
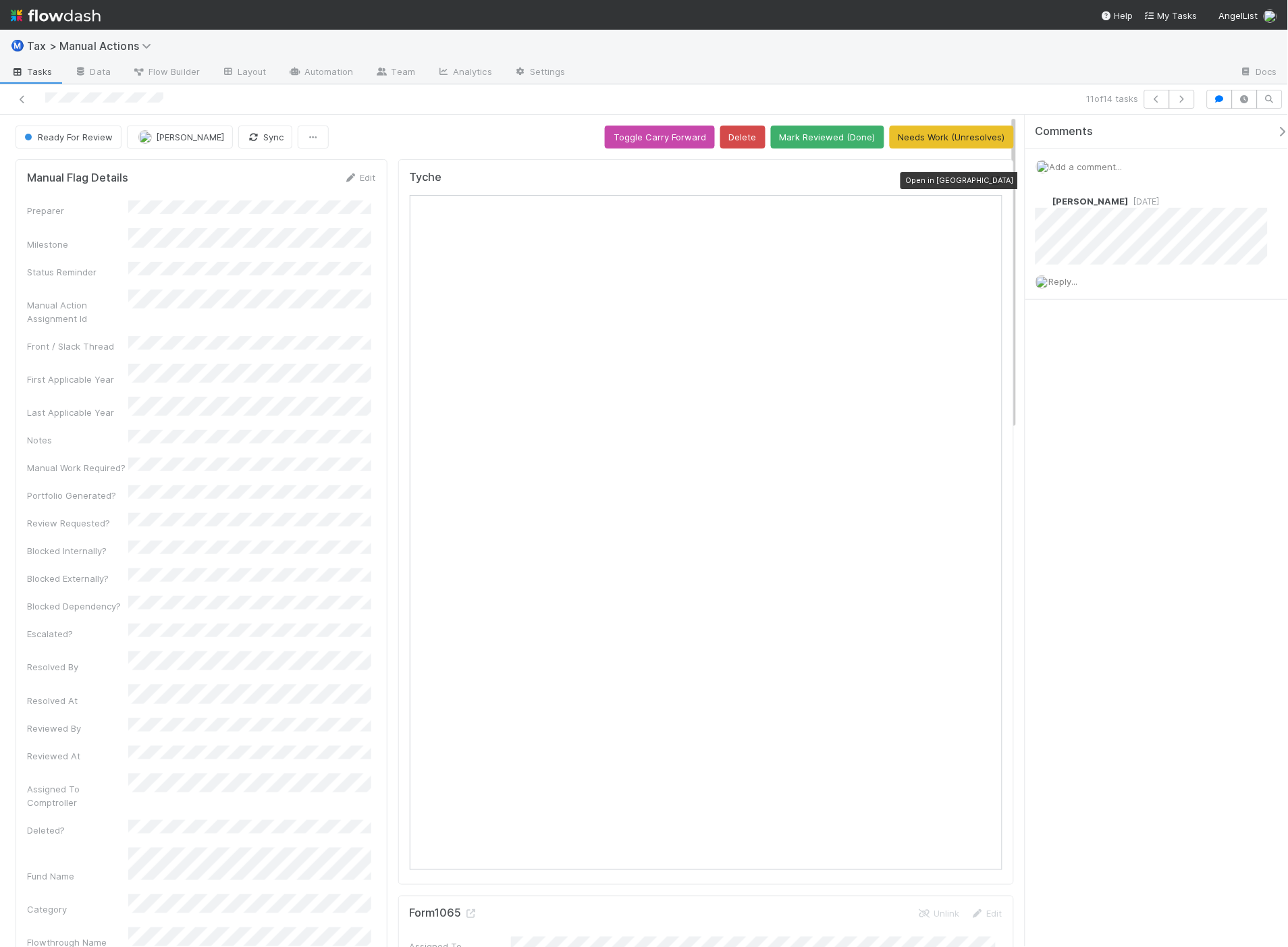
click at [989, 183] on icon at bounding box center [996, 181] width 13 height 9
click at [787, 140] on button "Mark Reviewed (Done)" at bounding box center [828, 137] width 114 height 23
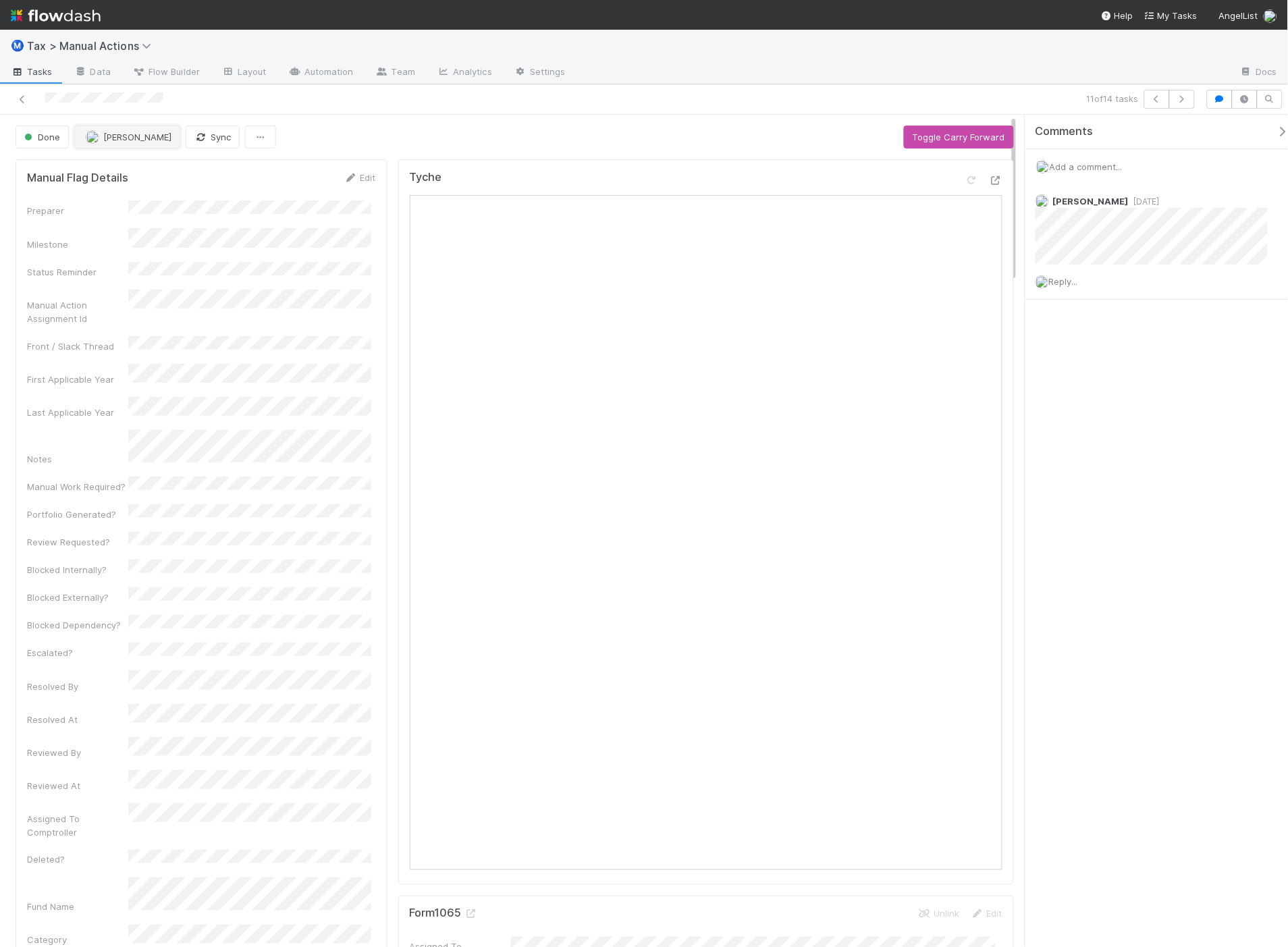
click at [122, 138] on span "Sam Dragul" at bounding box center [137, 137] width 68 height 11
click at [119, 170] on span "Aana Farooqi you" at bounding box center [139, 171] width 89 height 11
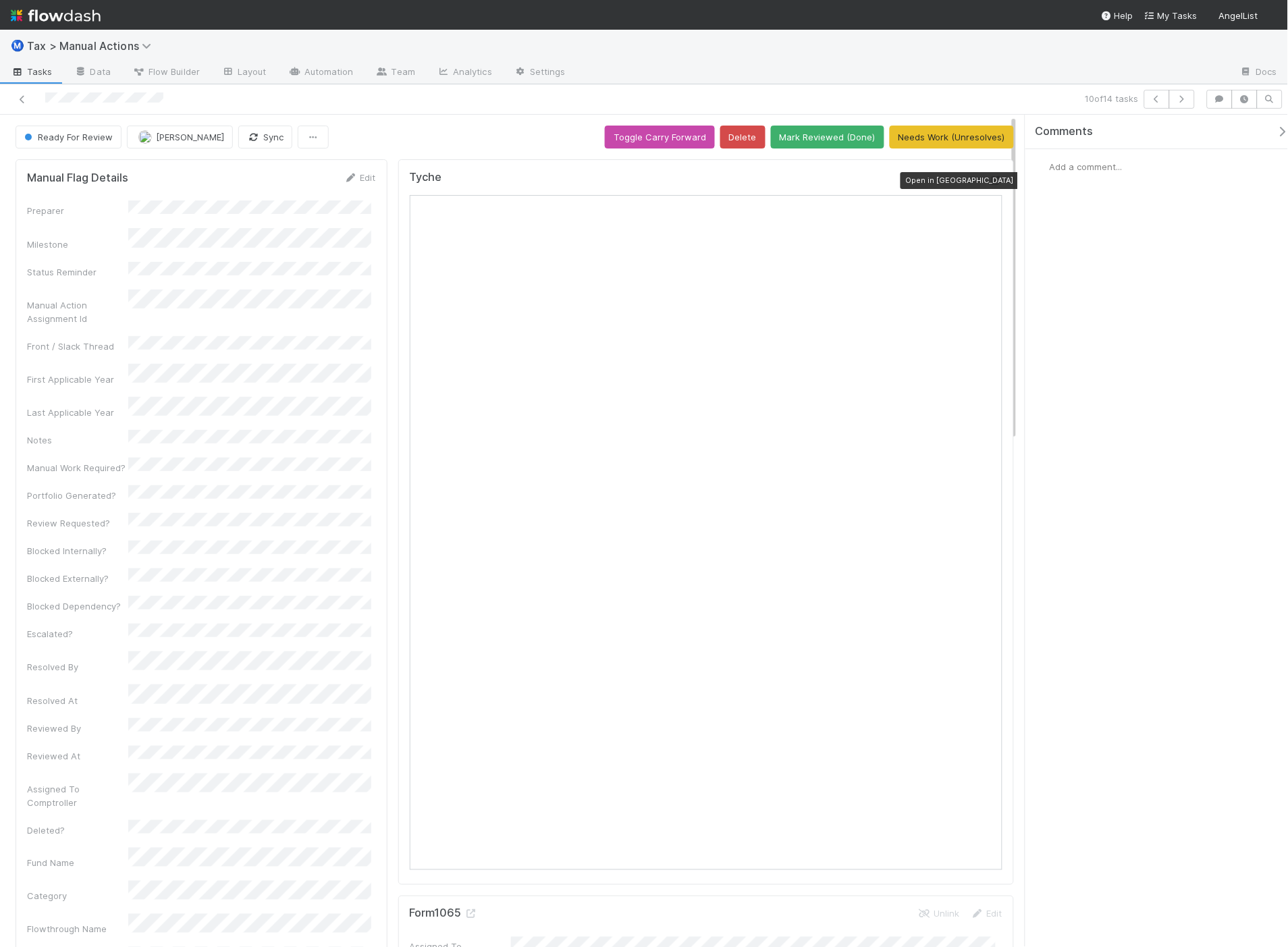
click at [989, 178] on icon at bounding box center [996, 181] width 13 height 9
click at [179, 139] on span "[PERSON_NAME]" at bounding box center [190, 137] width 68 height 11
click at [188, 174] on span "Aana Farooqi you" at bounding box center [191, 171] width 89 height 11
click at [792, 143] on button "Mark Reviewed (Done)" at bounding box center [828, 137] width 114 height 23
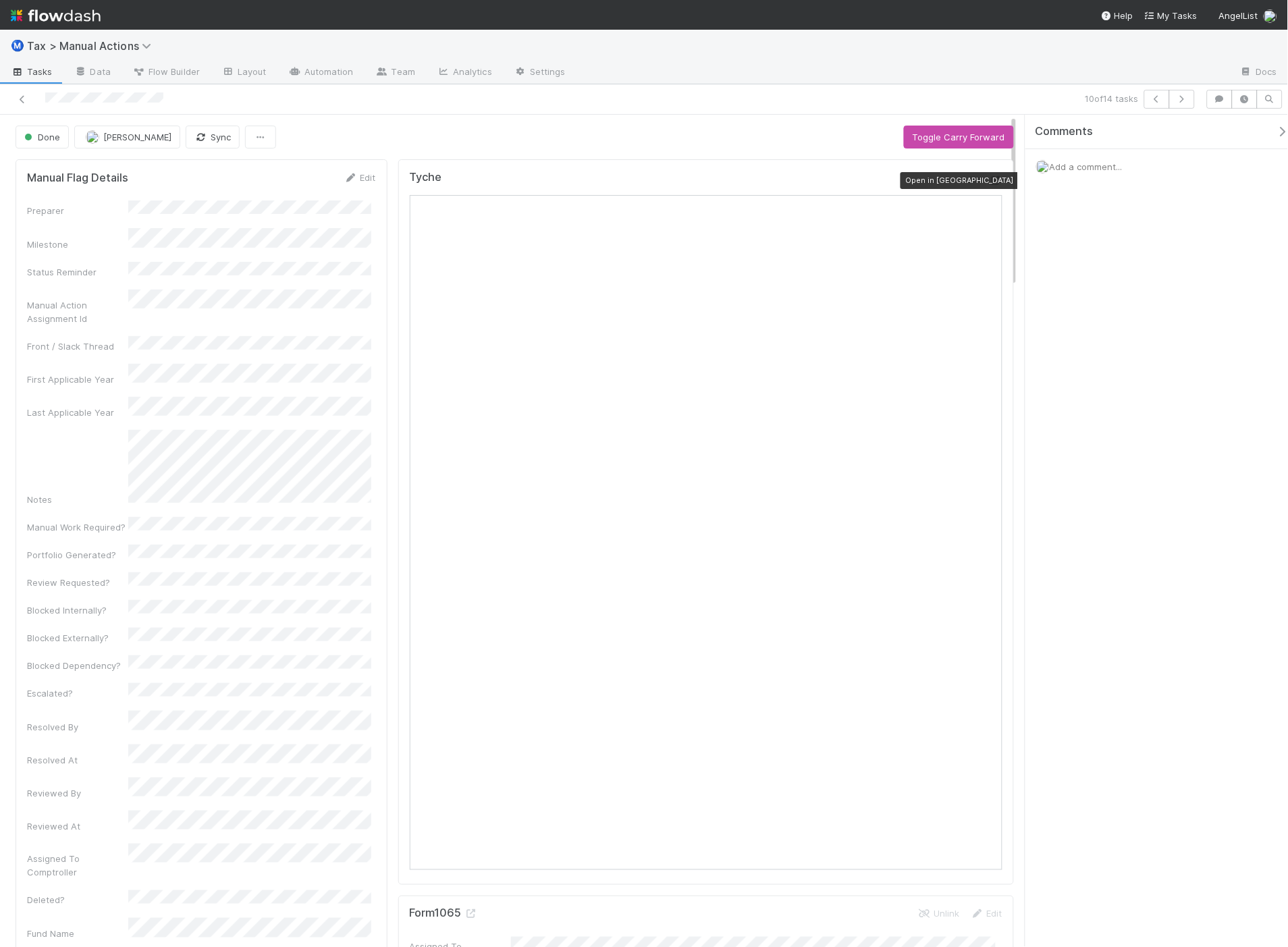
click at [989, 174] on div at bounding box center [996, 180] width 13 height 13
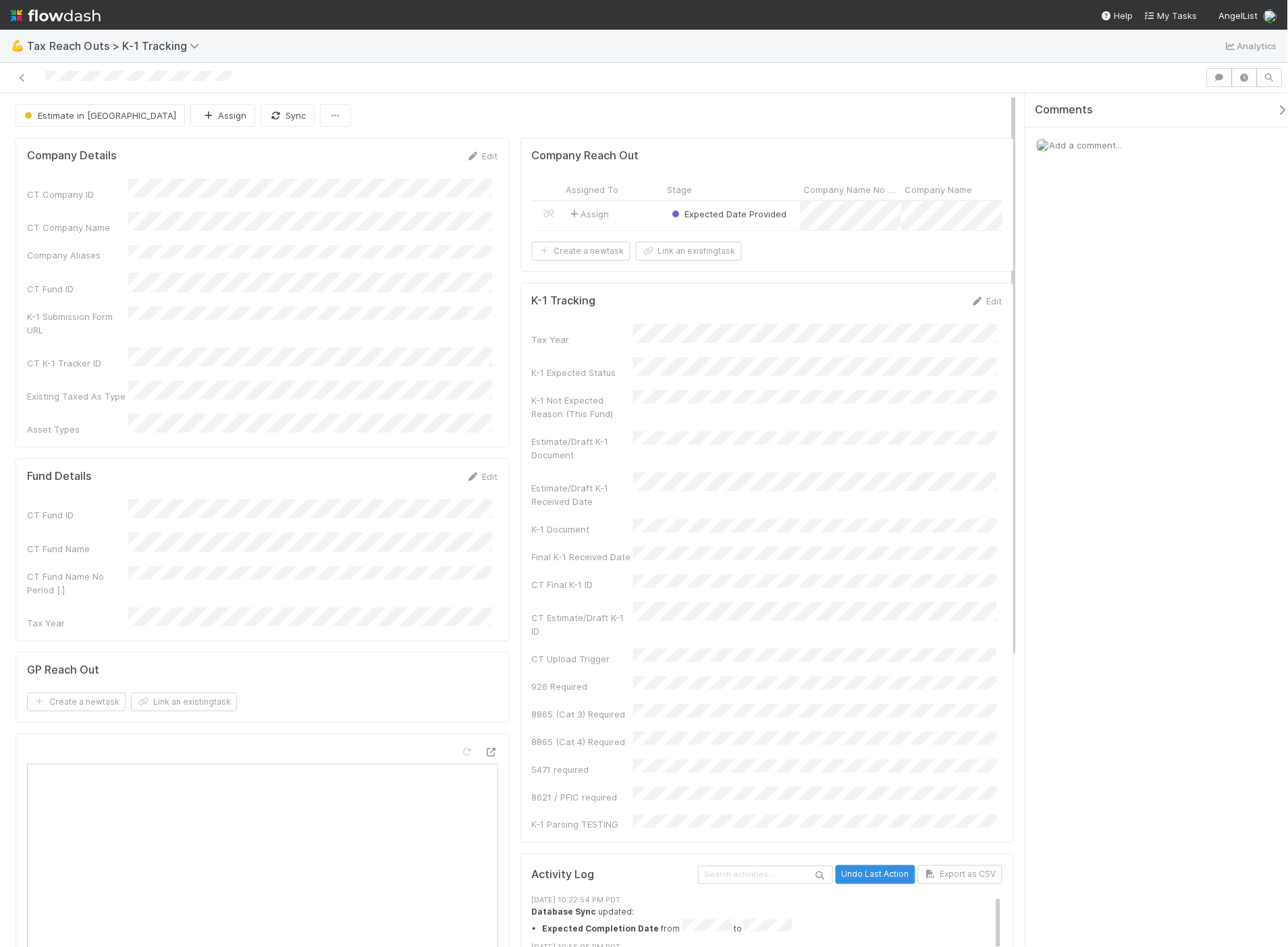
click at [638, 213] on div "Assign" at bounding box center [612, 215] width 101 height 29
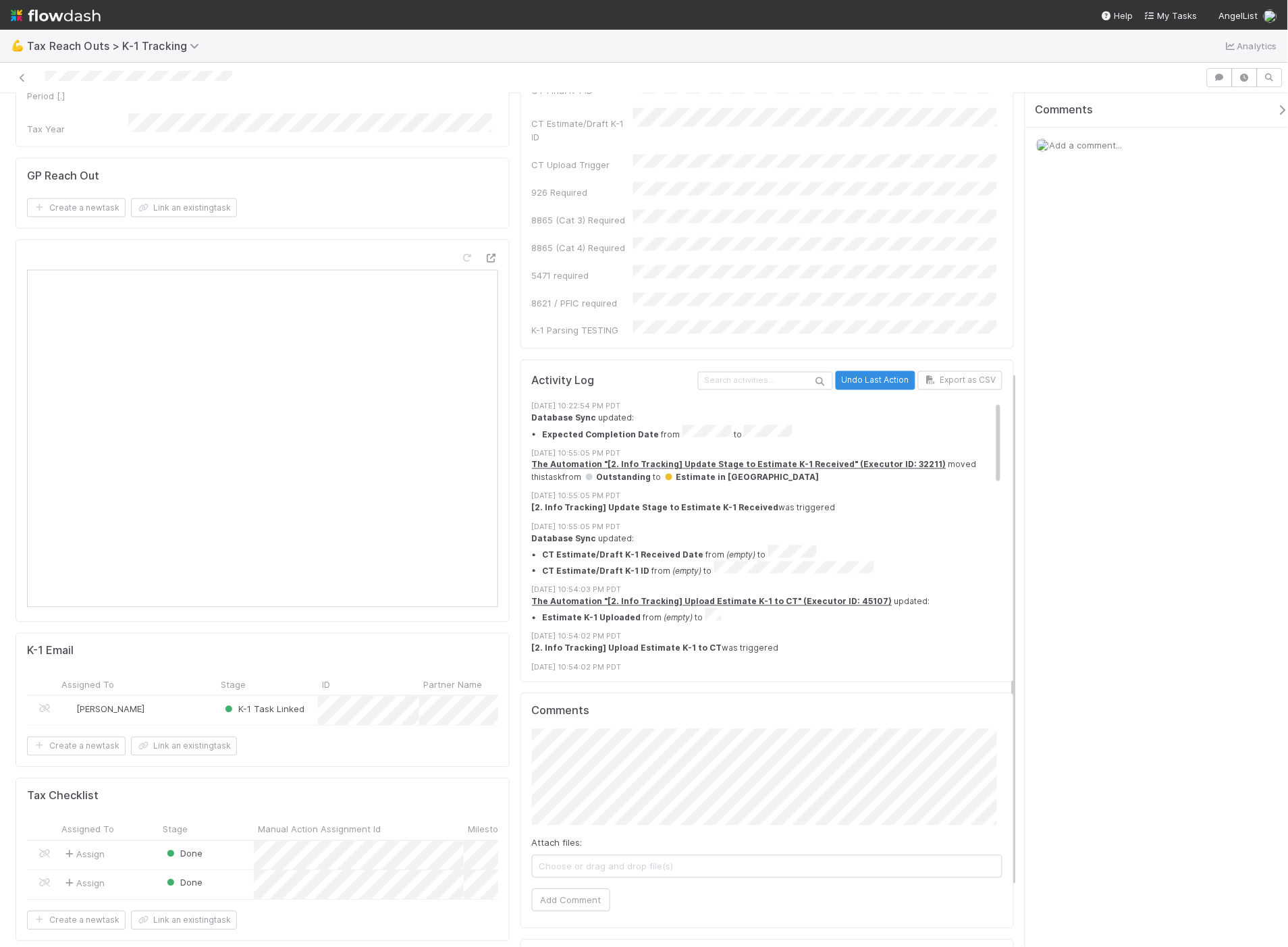
scroll to position [558, 0]
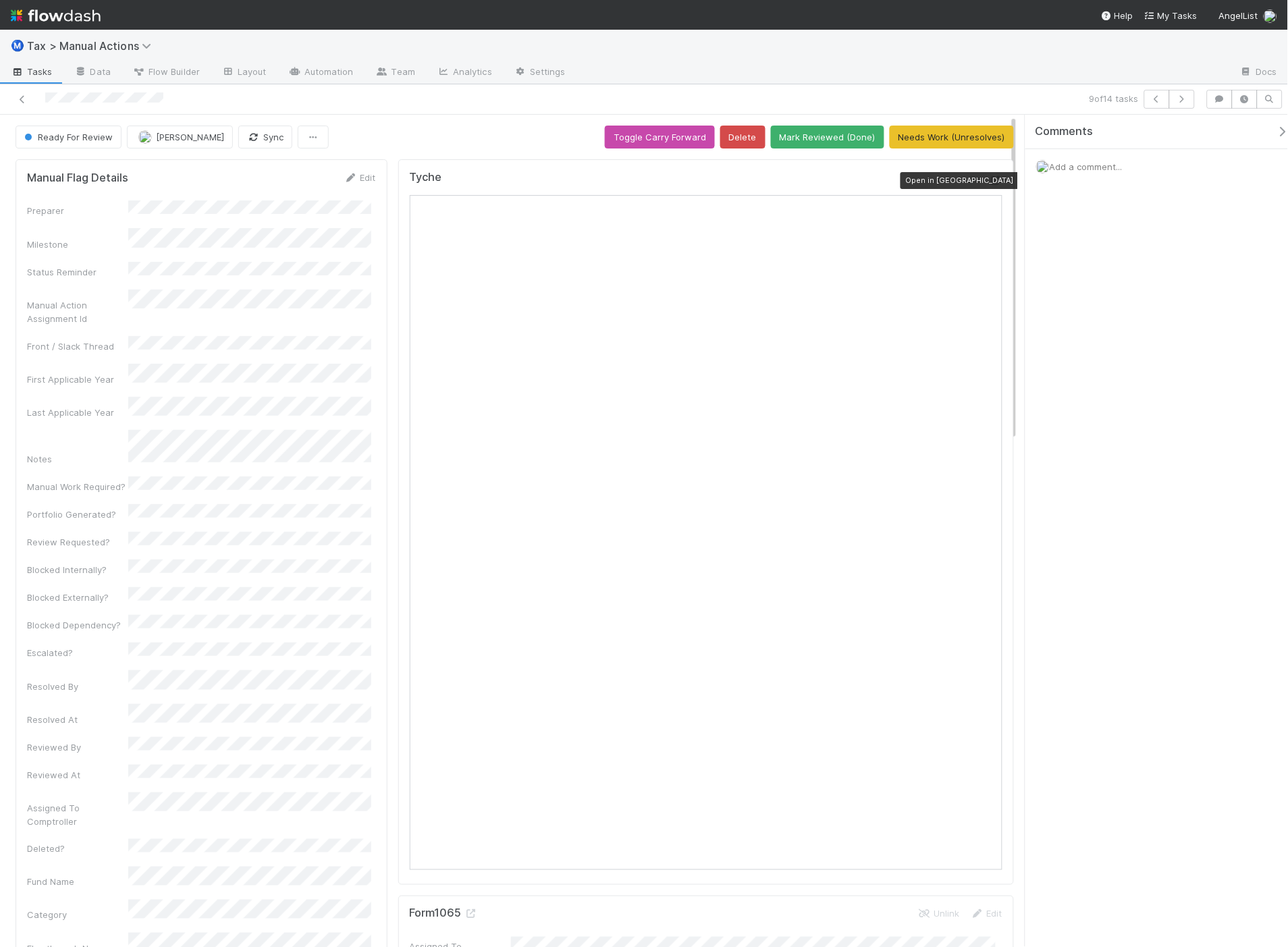
click at [989, 182] on icon at bounding box center [996, 181] width 13 height 9
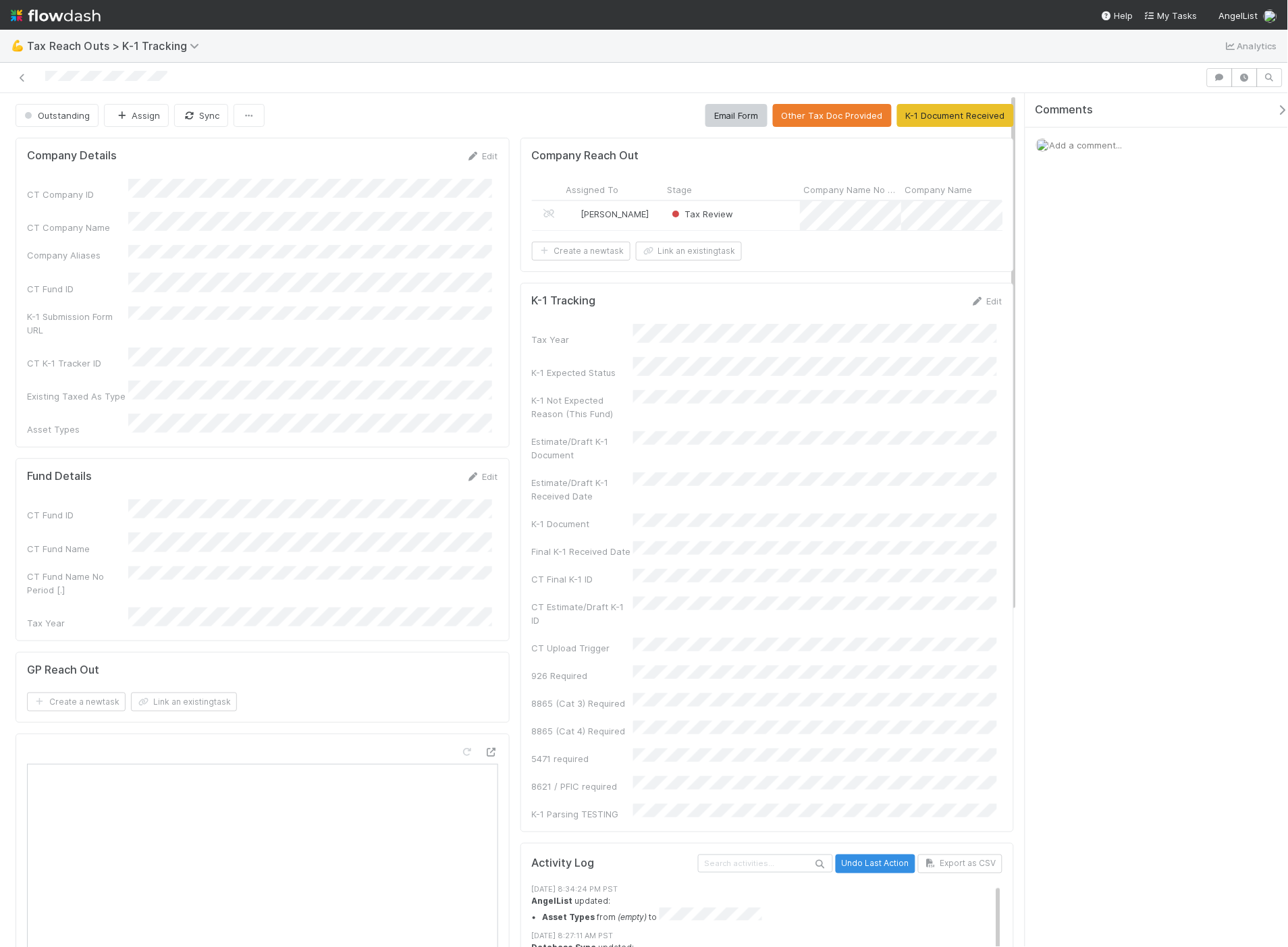
click at [764, 213] on div "Tax Review" at bounding box center [731, 215] width 137 height 29
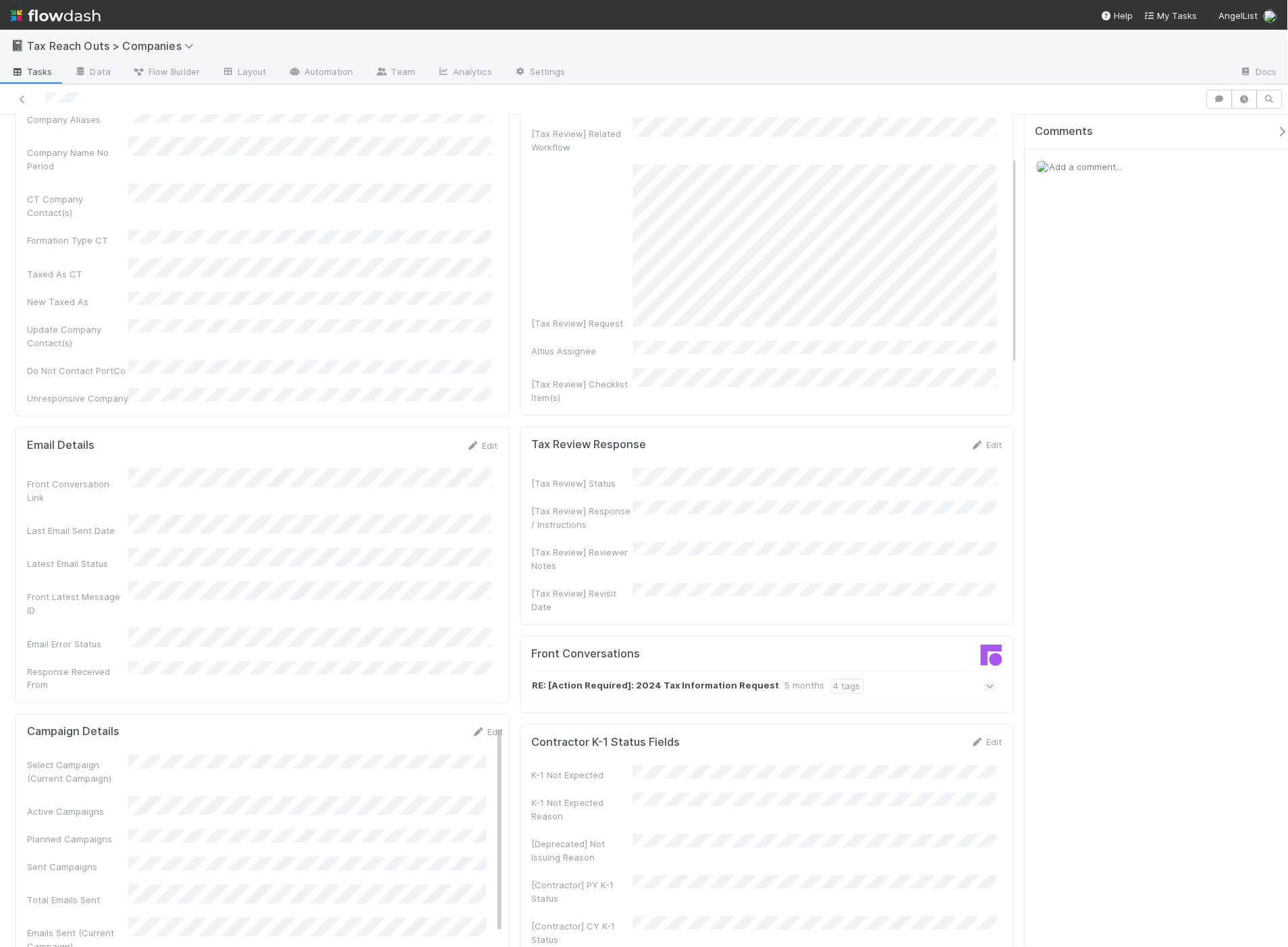
scroll to position [300, 0]
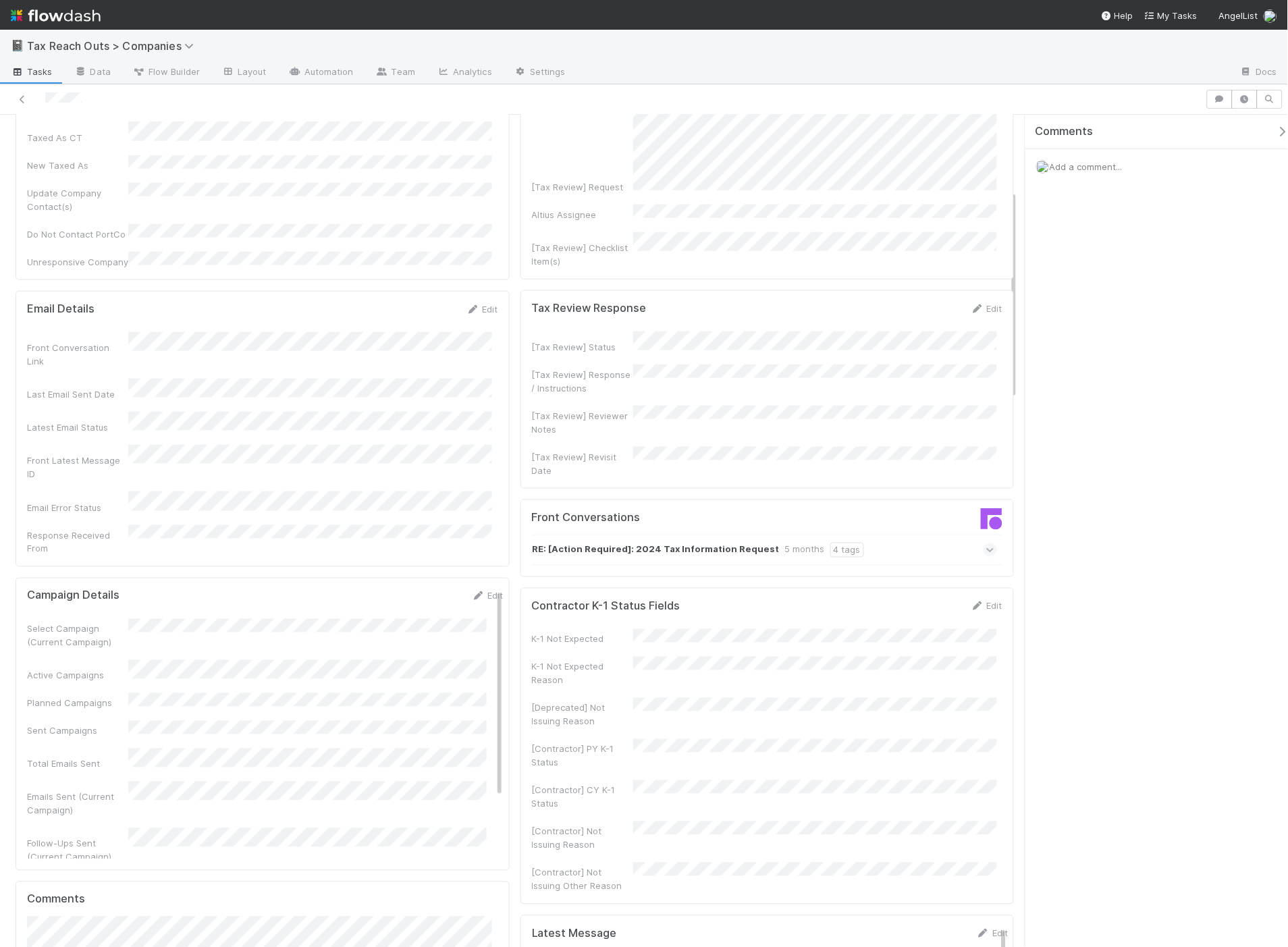
click at [986, 544] on icon at bounding box center [990, 550] width 9 height 13
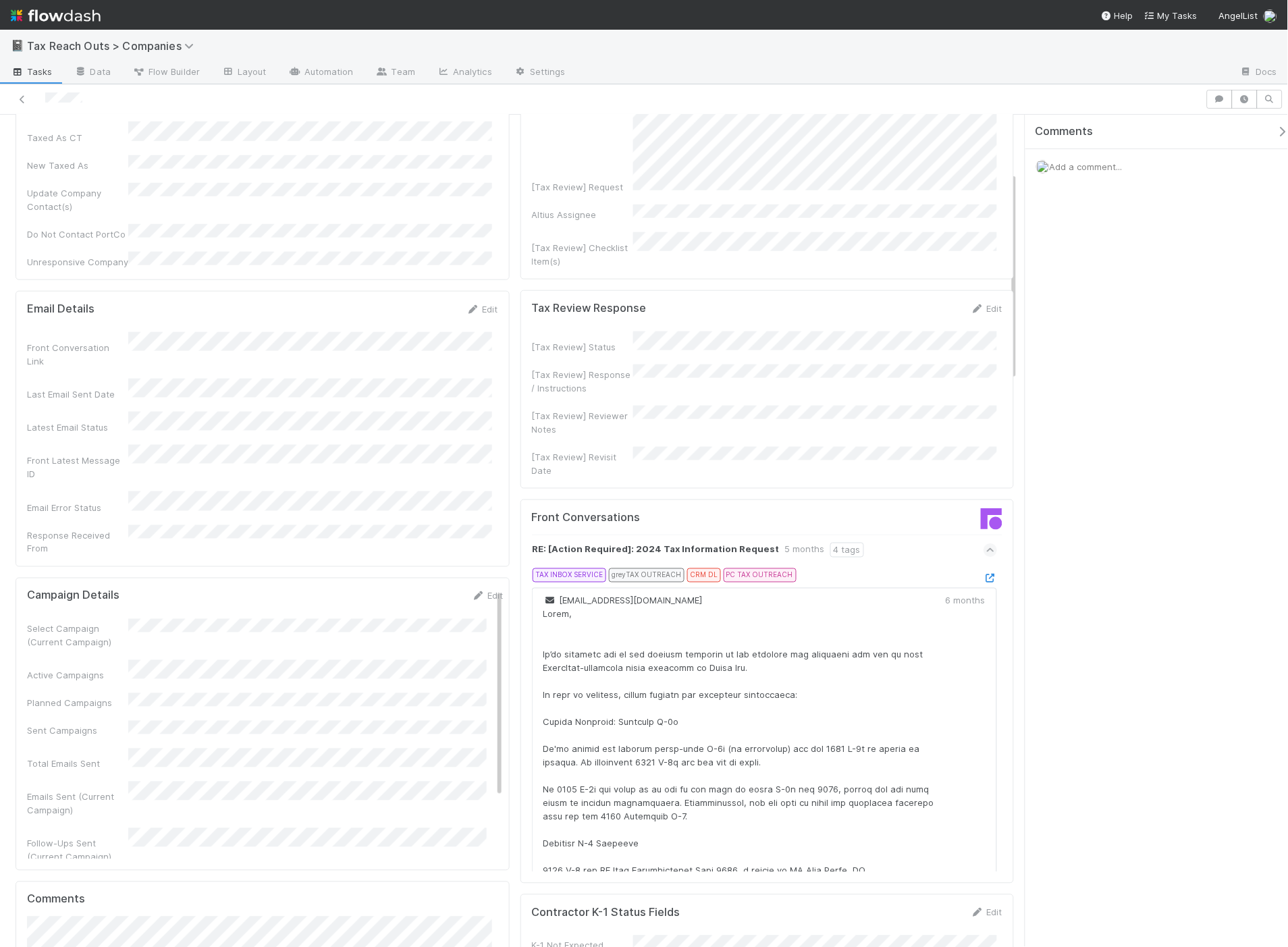
scroll to position [0, 0]
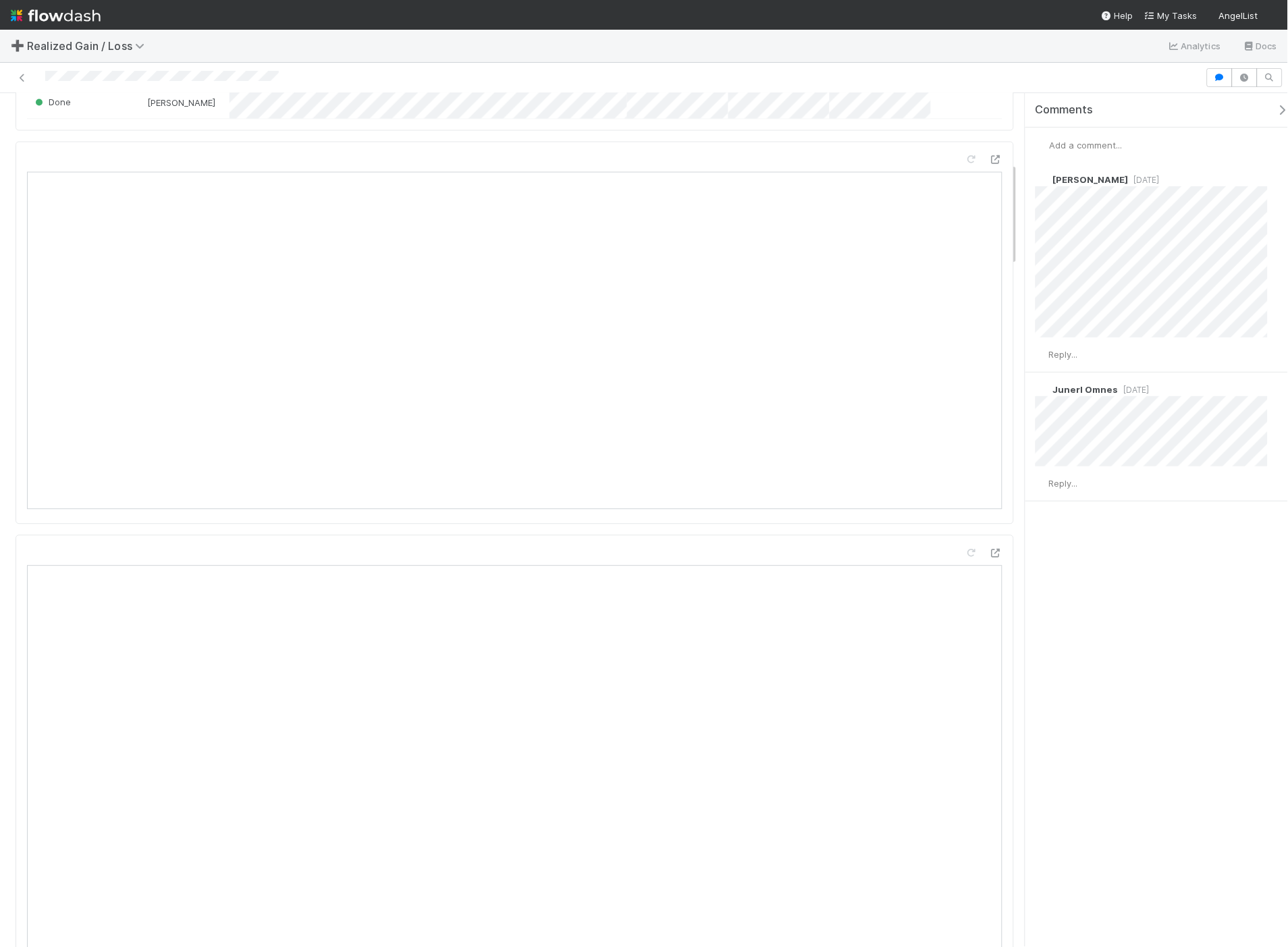
scroll to position [900, 0]
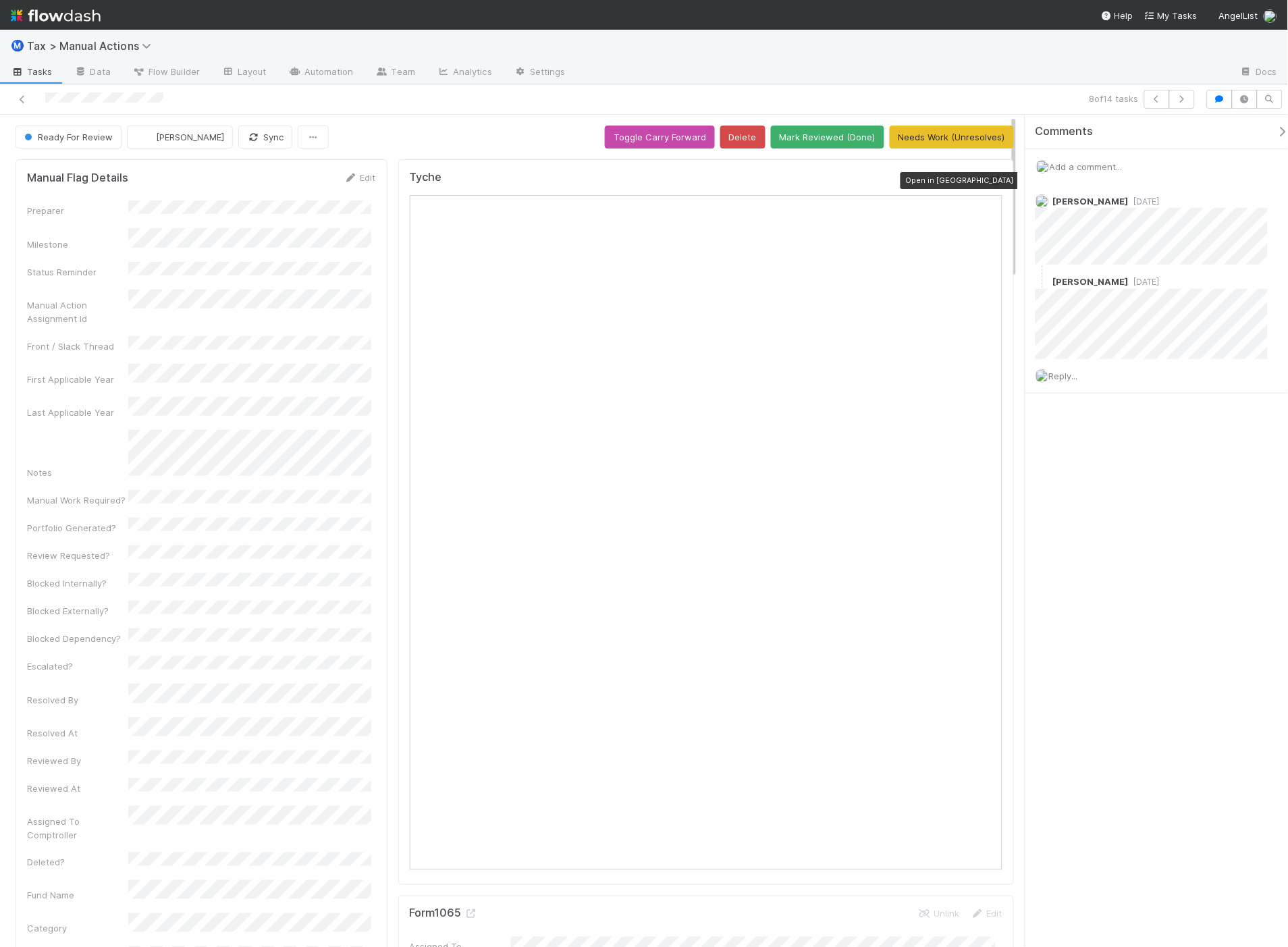
click at [989, 177] on icon at bounding box center [996, 181] width 13 height 9
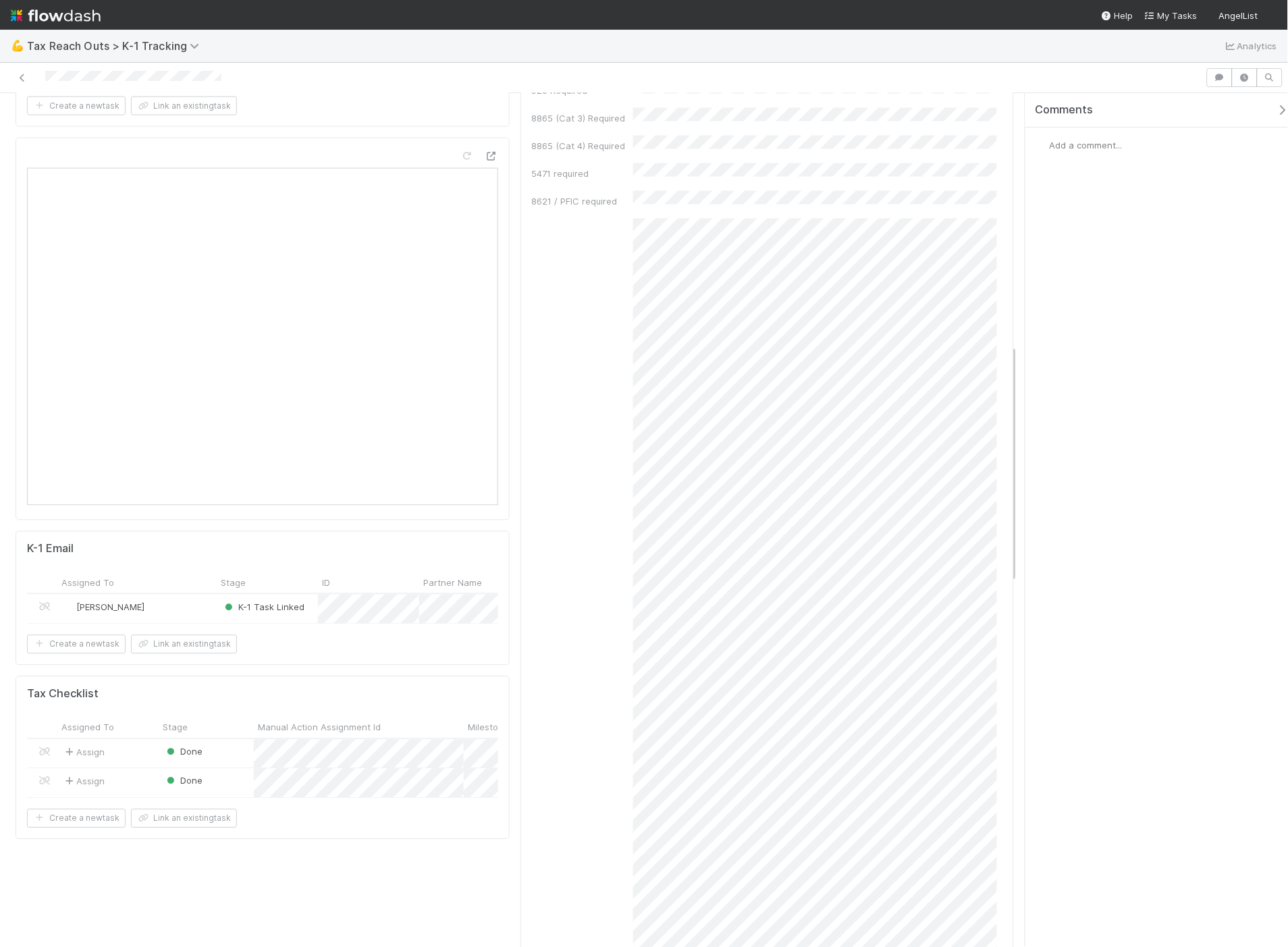
scroll to position [900, 0]
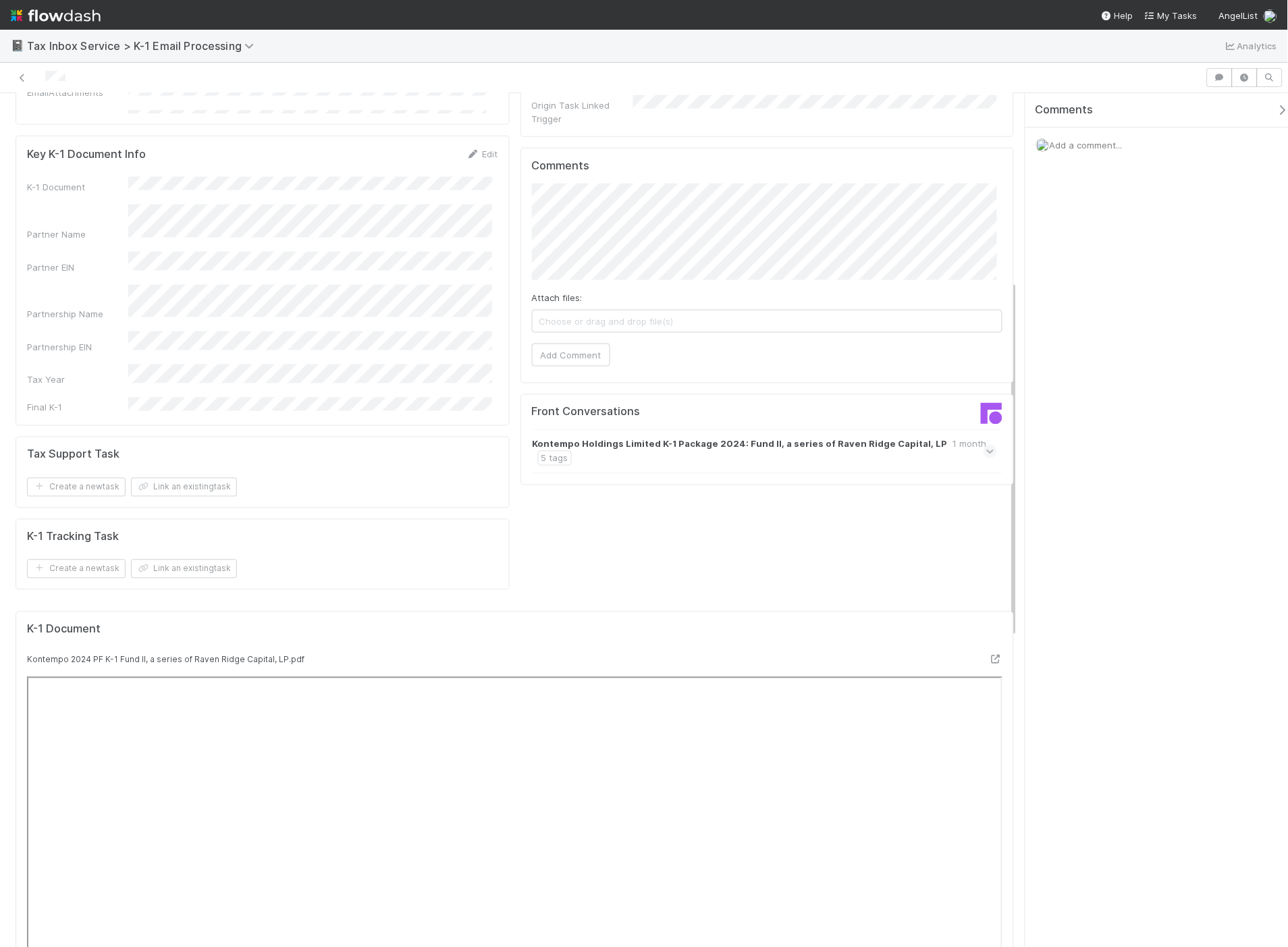
scroll to position [450, 0]
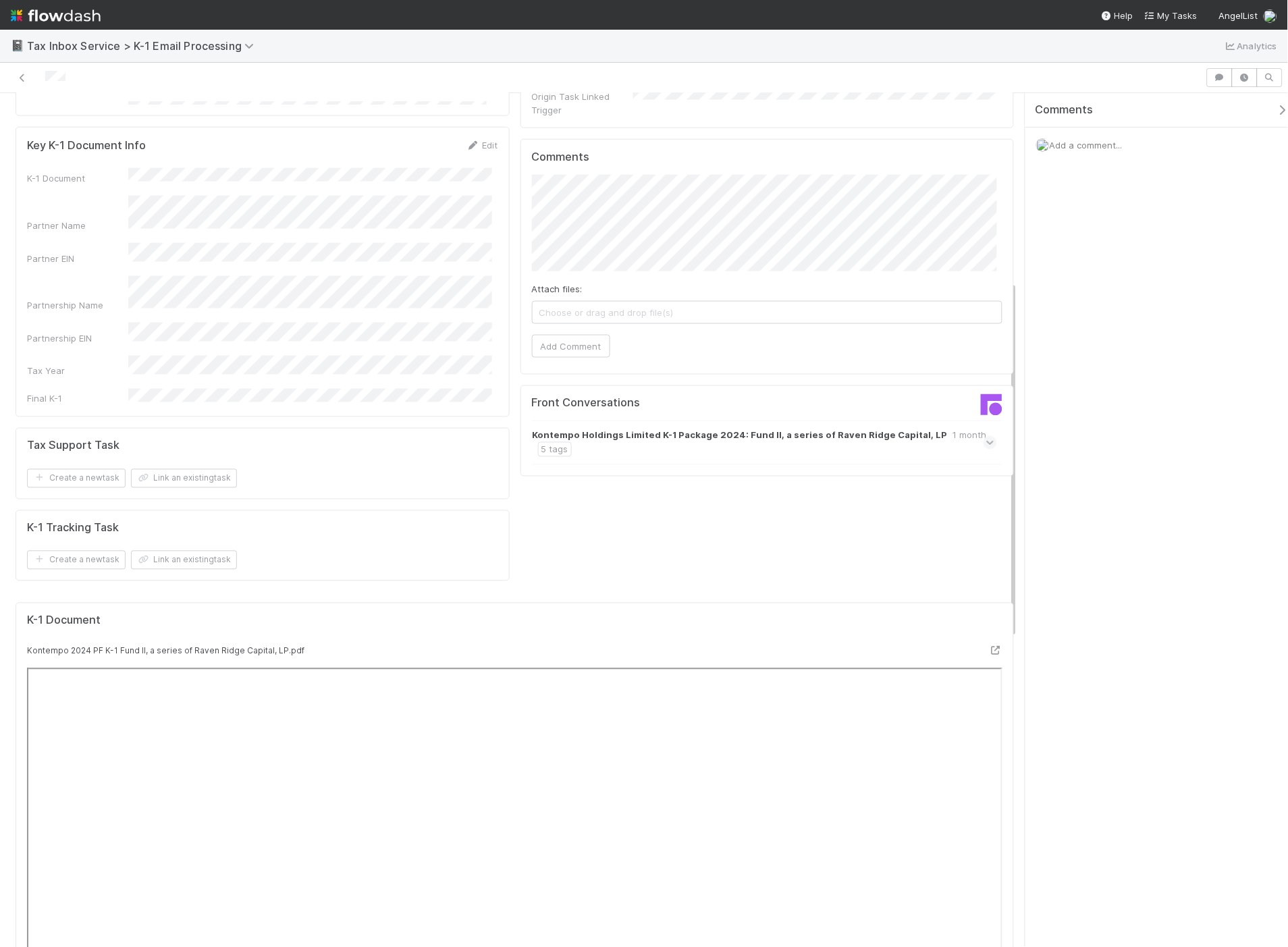
click at [986, 436] on icon at bounding box center [990, 442] width 9 height 13
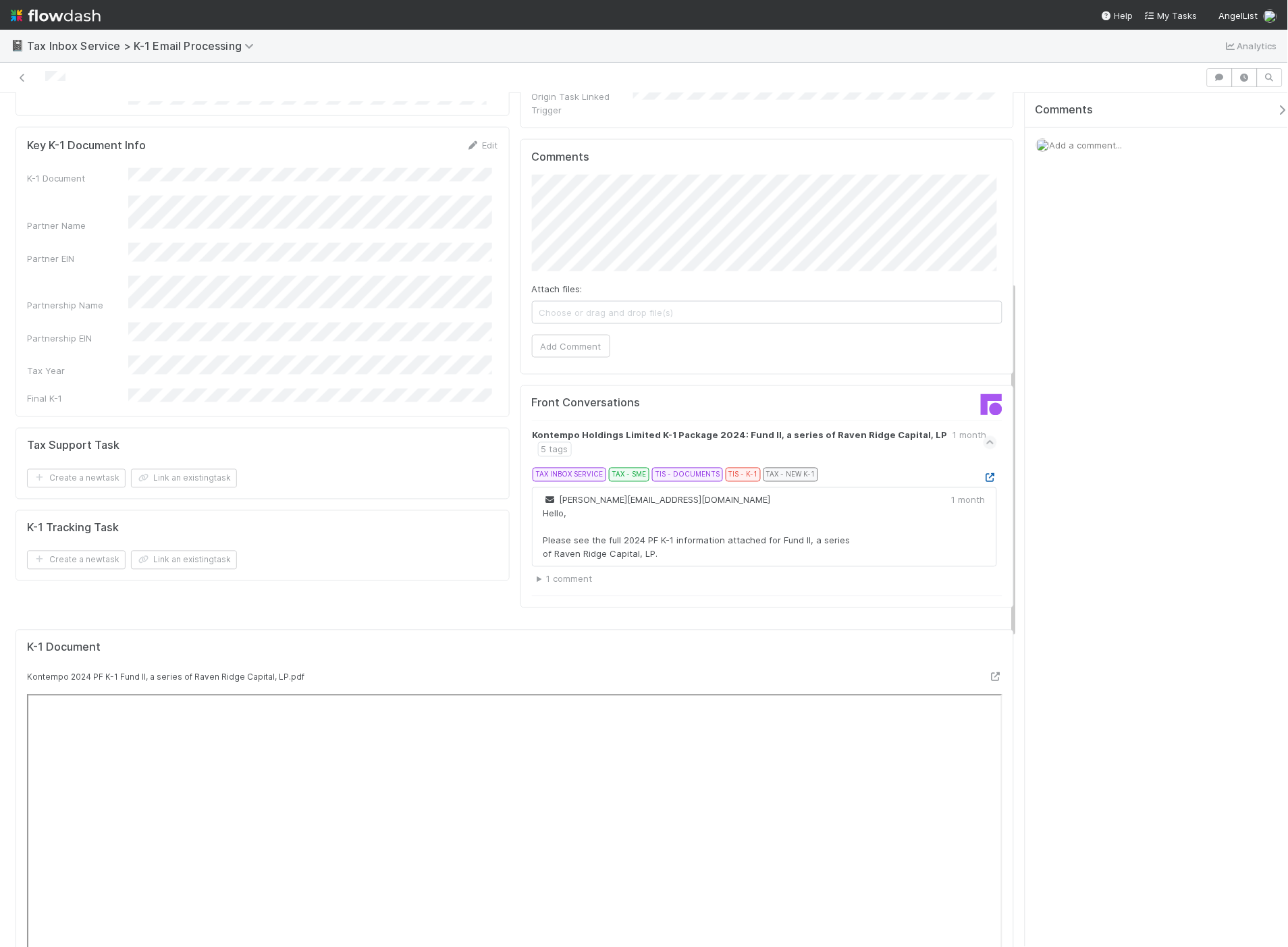
click at [984, 474] on icon at bounding box center [990, 479] width 13 height 9
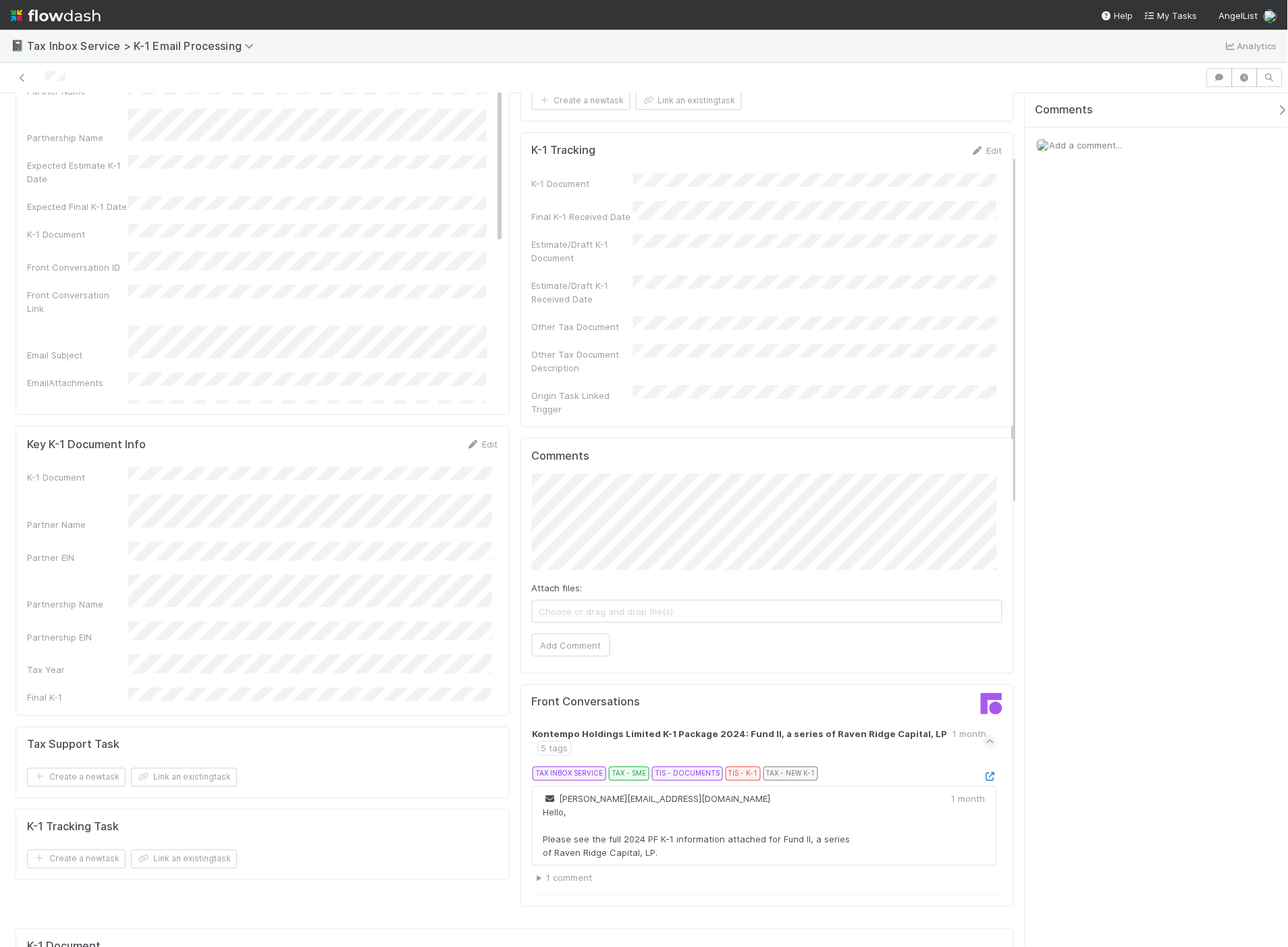
scroll to position [150, 0]
